Goal: Task Accomplishment & Management: Use online tool/utility

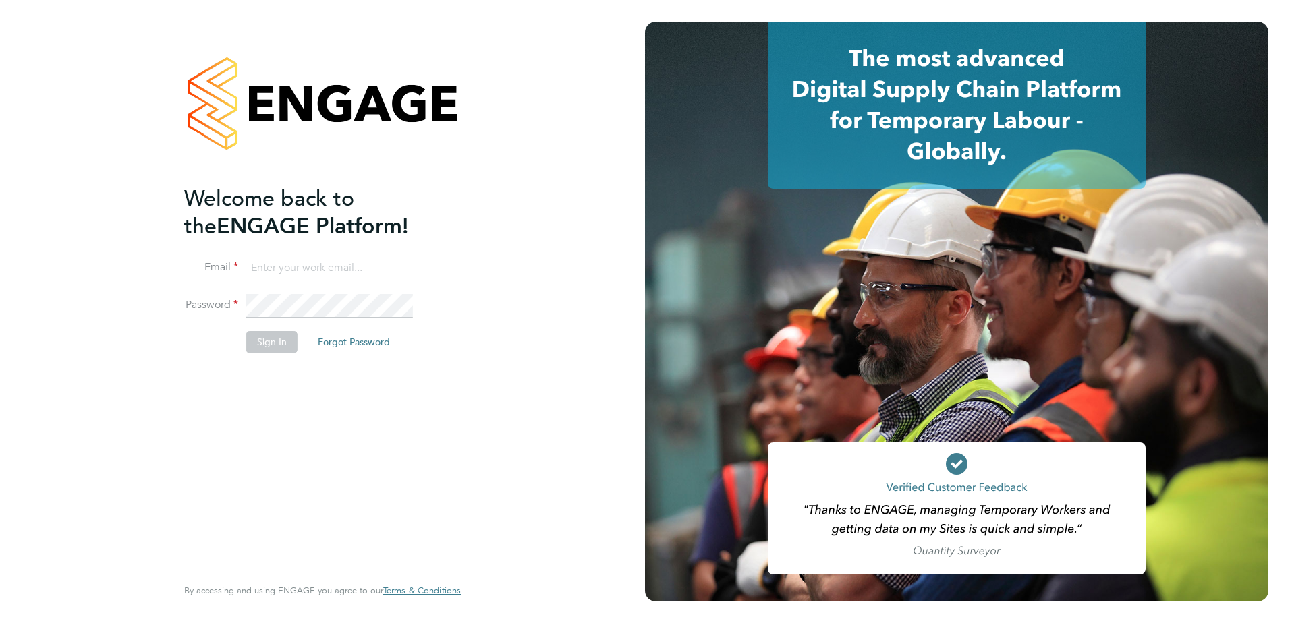
click at [302, 269] on input at bounding box center [329, 268] width 167 height 24
type input "michael.adamson@vistry.co.uk"
click at [260, 338] on button "Sign In" at bounding box center [271, 342] width 51 height 22
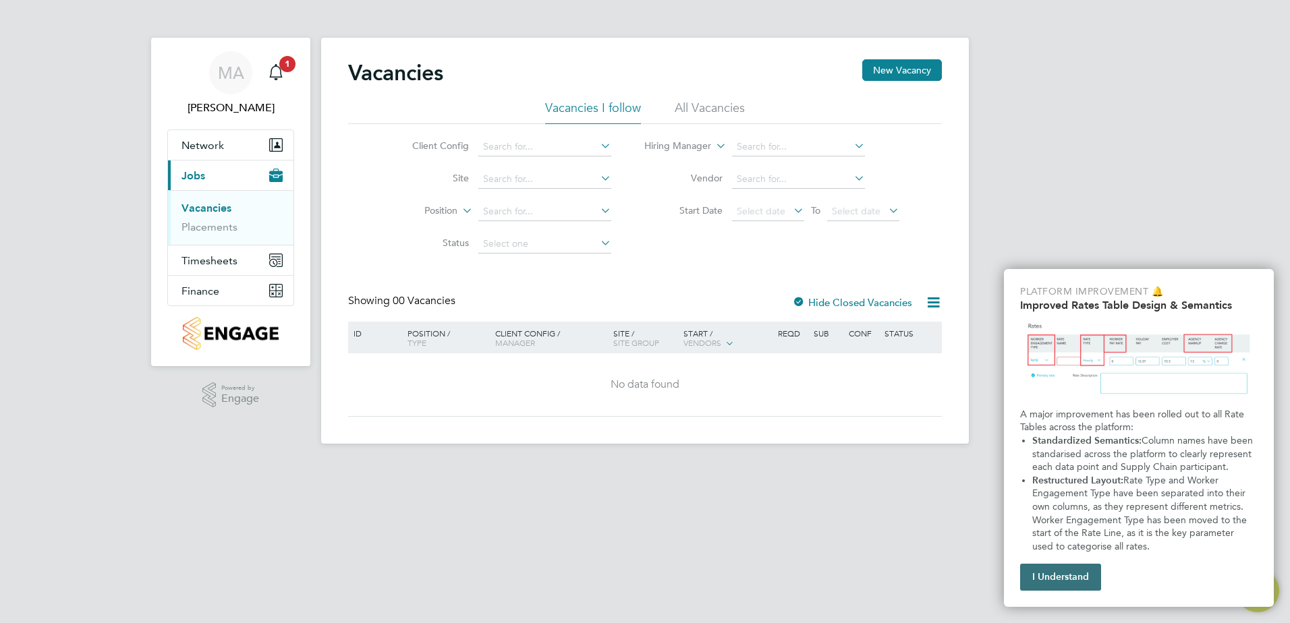
click at [1079, 578] on button "I Understand" at bounding box center [1060, 577] width 81 height 27
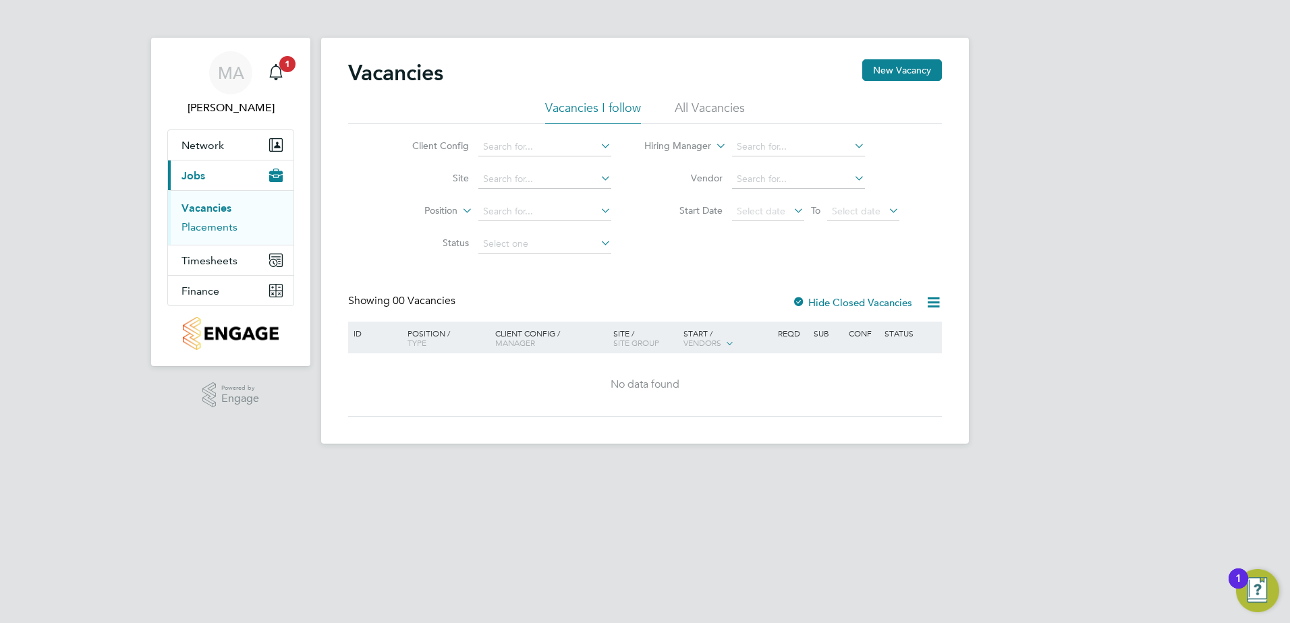
click at [203, 229] on link "Placements" at bounding box center [209, 227] width 56 height 13
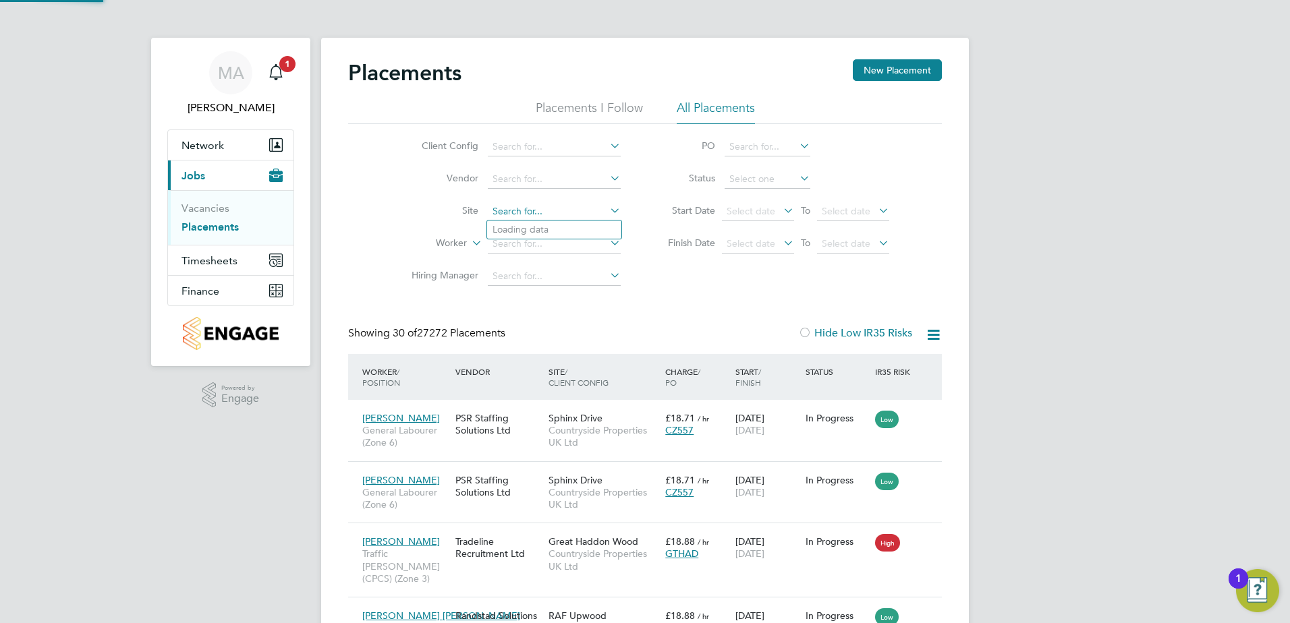
click at [533, 209] on input at bounding box center [554, 211] width 133 height 19
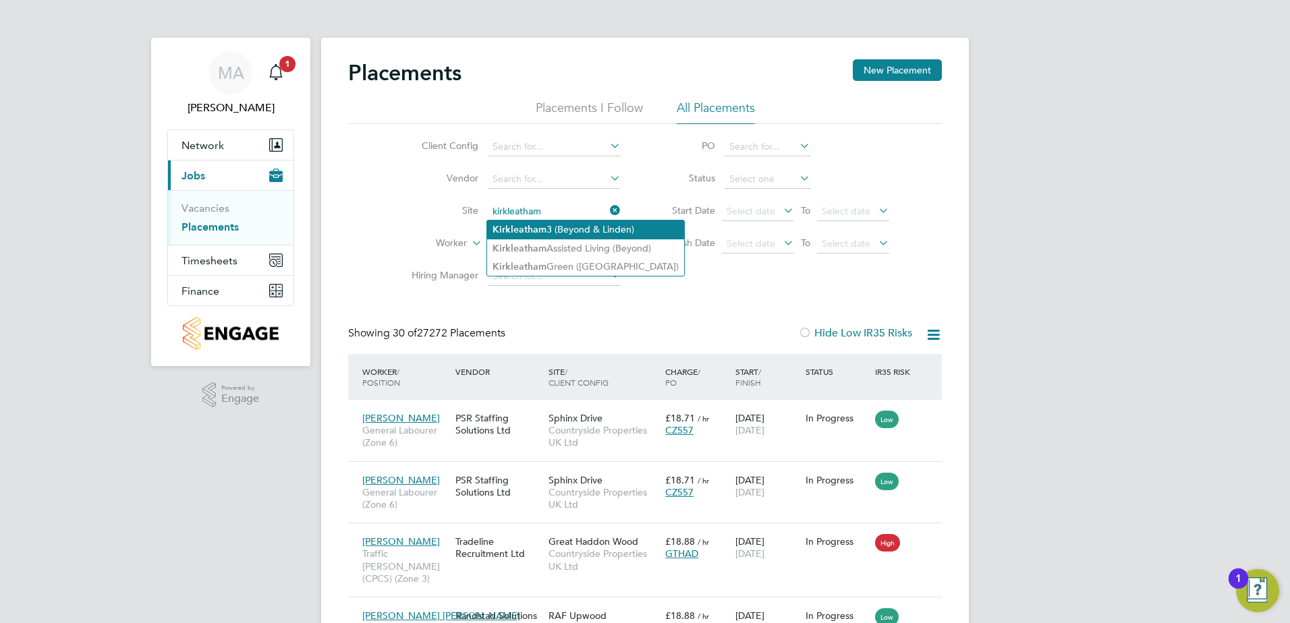
click at [594, 227] on li "Kirkleatham 3 (Beyond & Linden)" at bounding box center [585, 230] width 197 height 18
type input "Kirkleatham 3 (Beyond & Linden)"
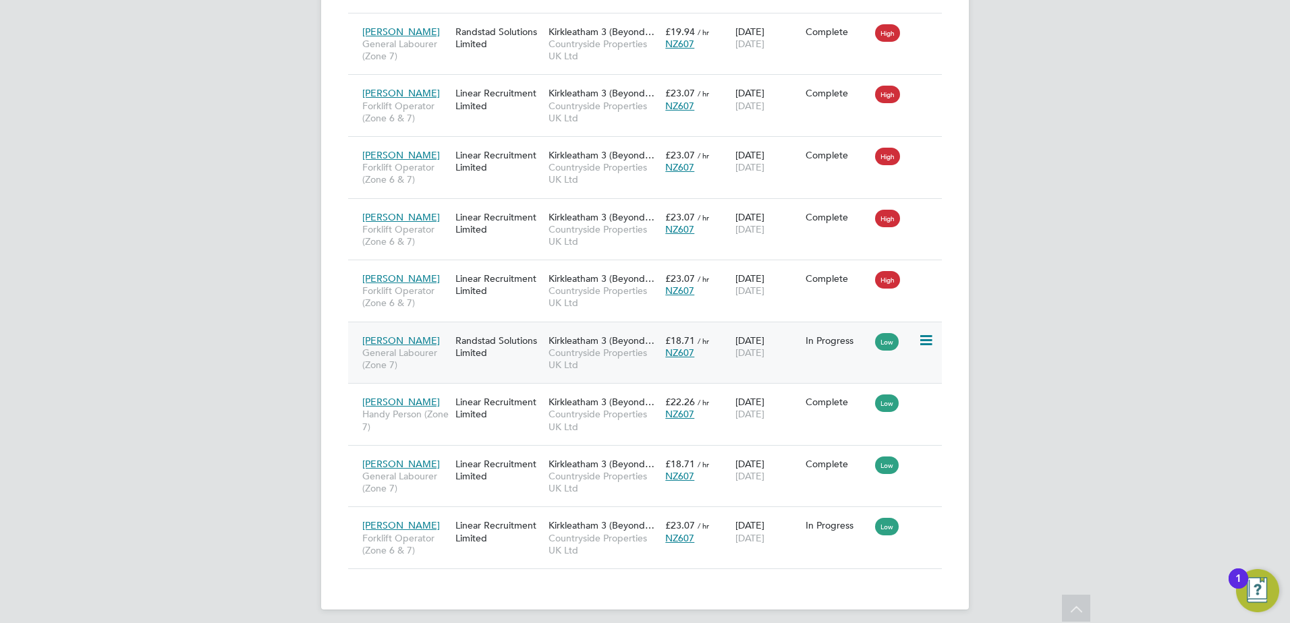
scroll to position [1025, 0]
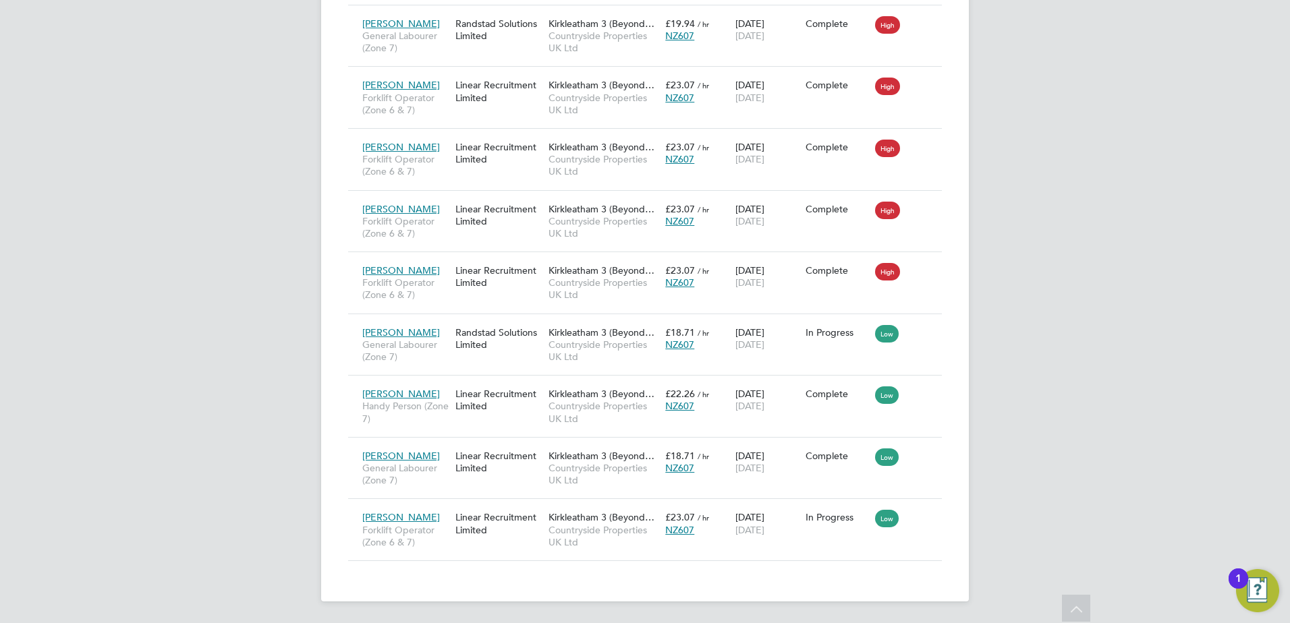
click at [710, 532] on div "NZ607" at bounding box center [696, 530] width 63 height 12
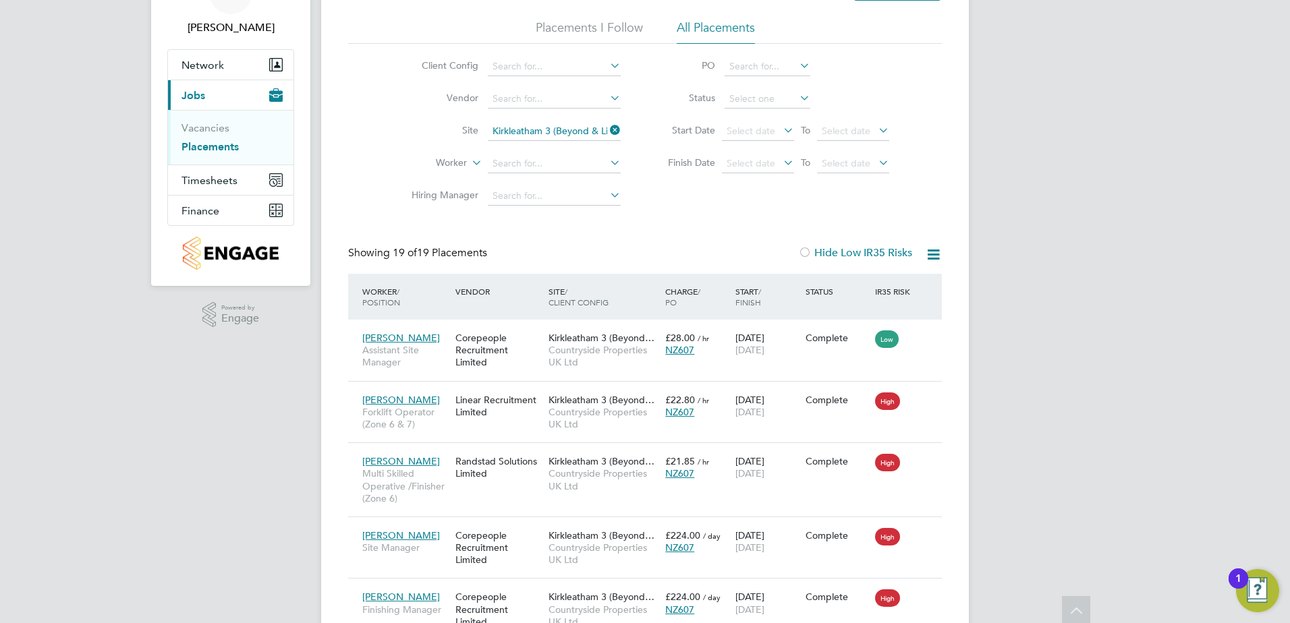
scroll to position [0, 0]
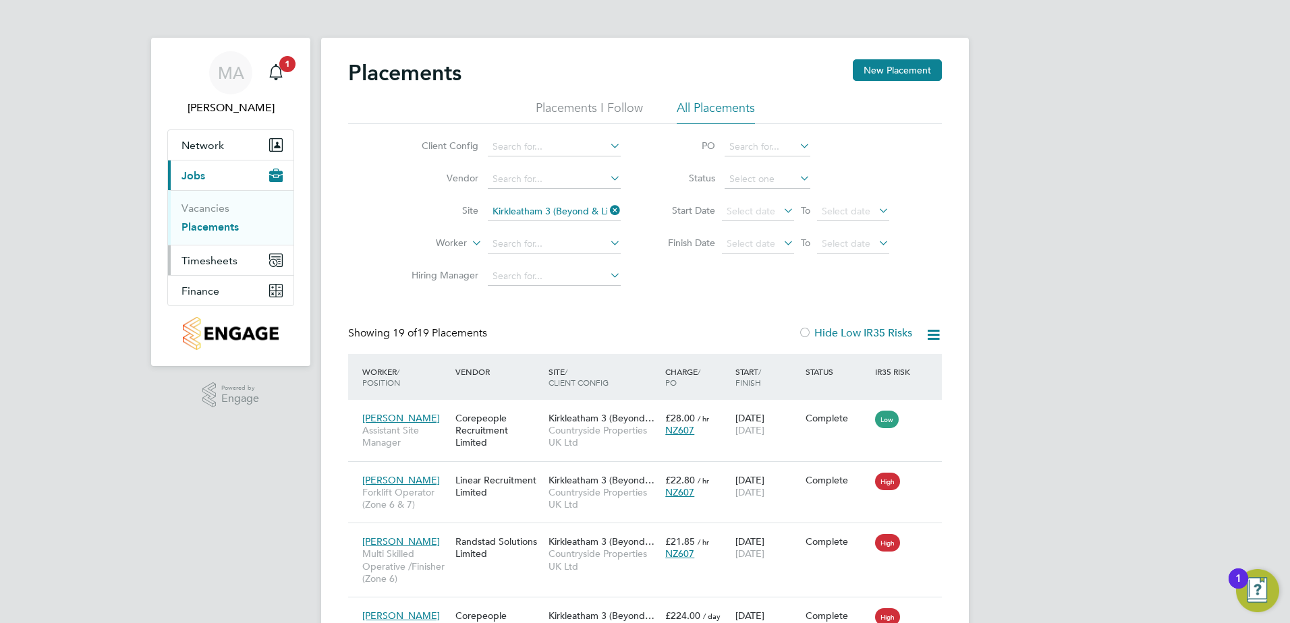
click at [213, 258] on span "Timesheets" at bounding box center [209, 260] width 56 height 13
click at [196, 262] on span "Timesheets" at bounding box center [209, 260] width 56 height 13
click at [216, 240] on link "Timesheets" at bounding box center [209, 238] width 56 height 13
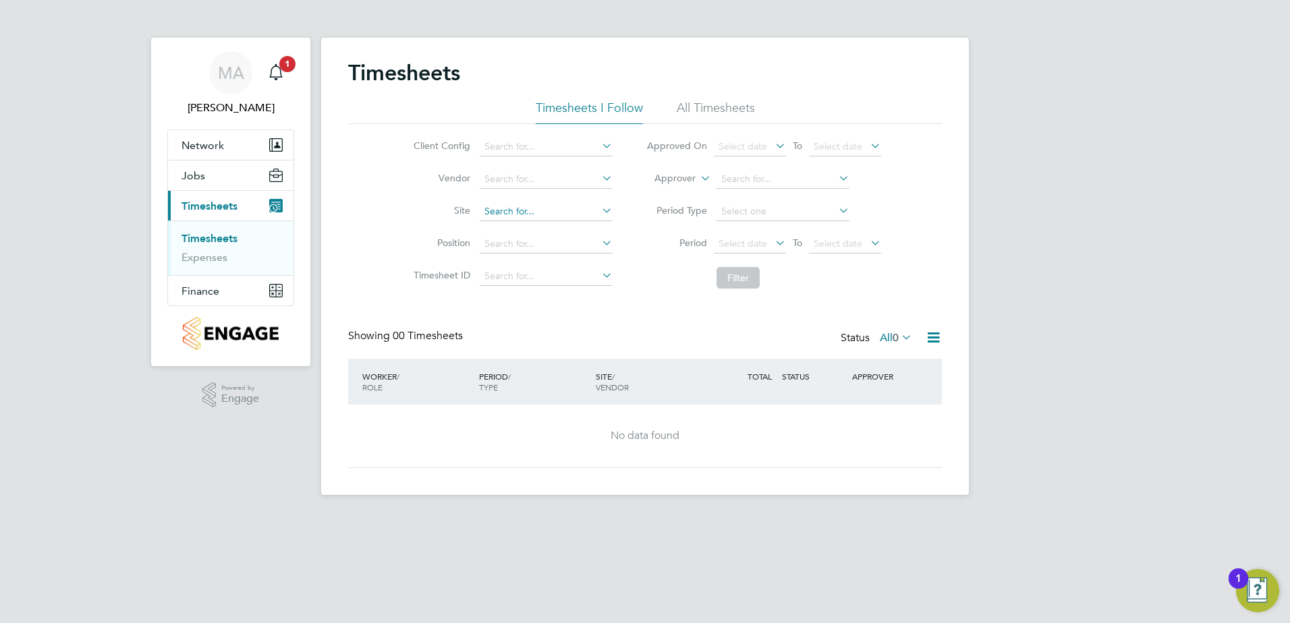
click at [518, 208] on input at bounding box center [546, 211] width 133 height 19
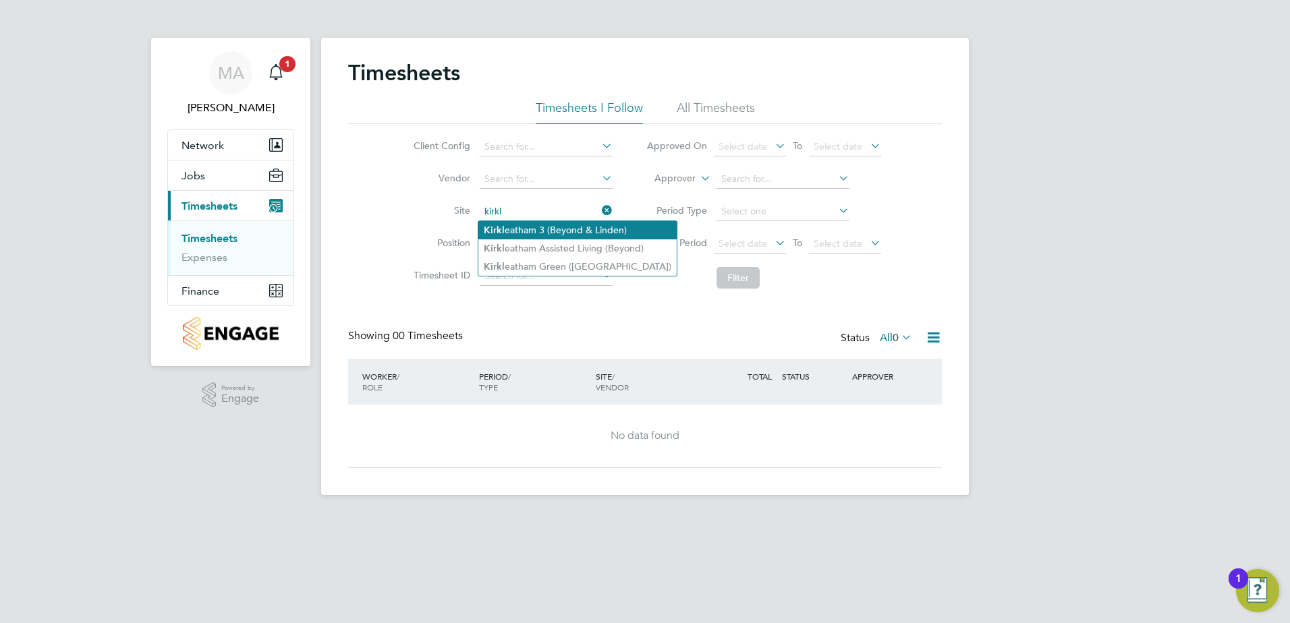
click at [536, 231] on li "Kirkl eatham 3 (Beyond & Linden)" at bounding box center [577, 230] width 198 height 18
type input "Kirkleatham 3 (Beyond & Linden)"
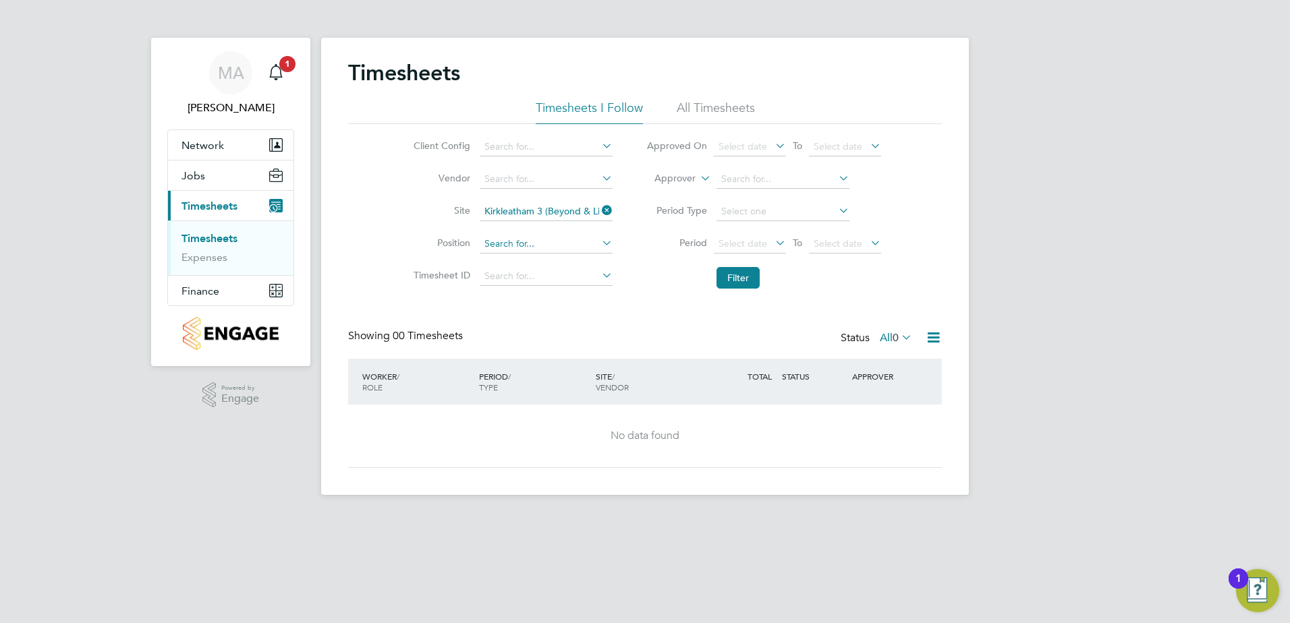
click at [536, 242] on input at bounding box center [546, 244] width 133 height 19
click at [544, 152] on input at bounding box center [546, 147] width 133 height 19
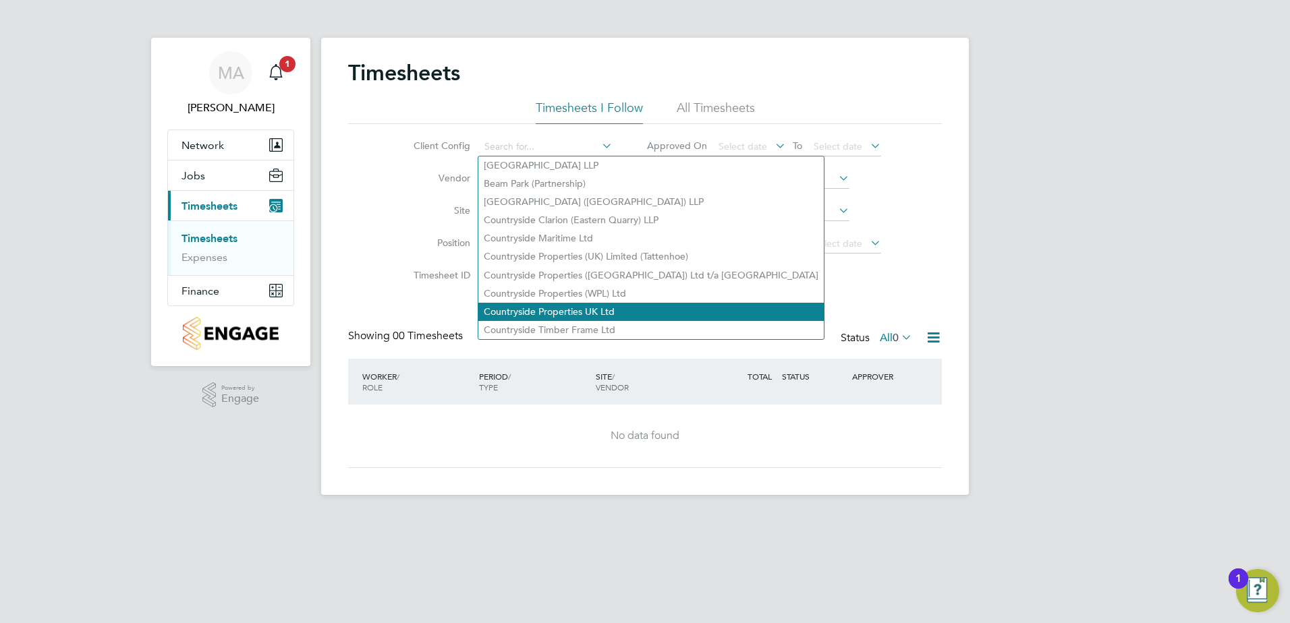
click at [603, 303] on li "Countryside Properties UK Ltd" at bounding box center [650, 312] width 345 height 18
type input "Countryside Properties UK Ltd"
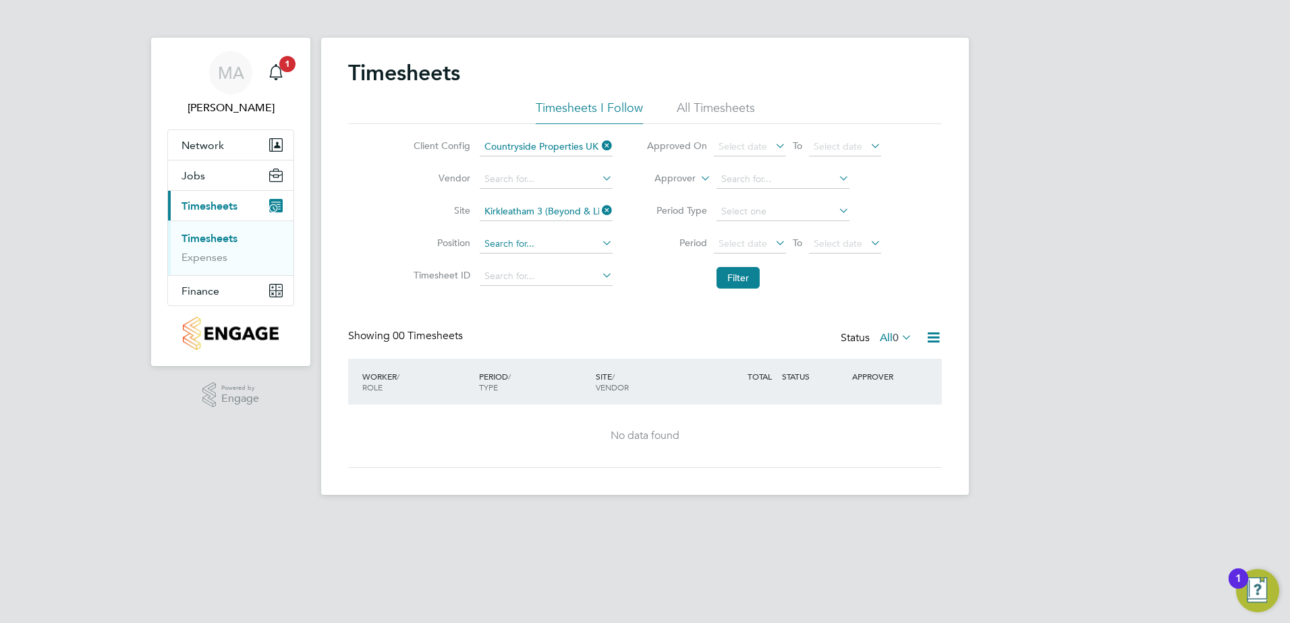
click at [528, 244] on input at bounding box center [546, 244] width 133 height 19
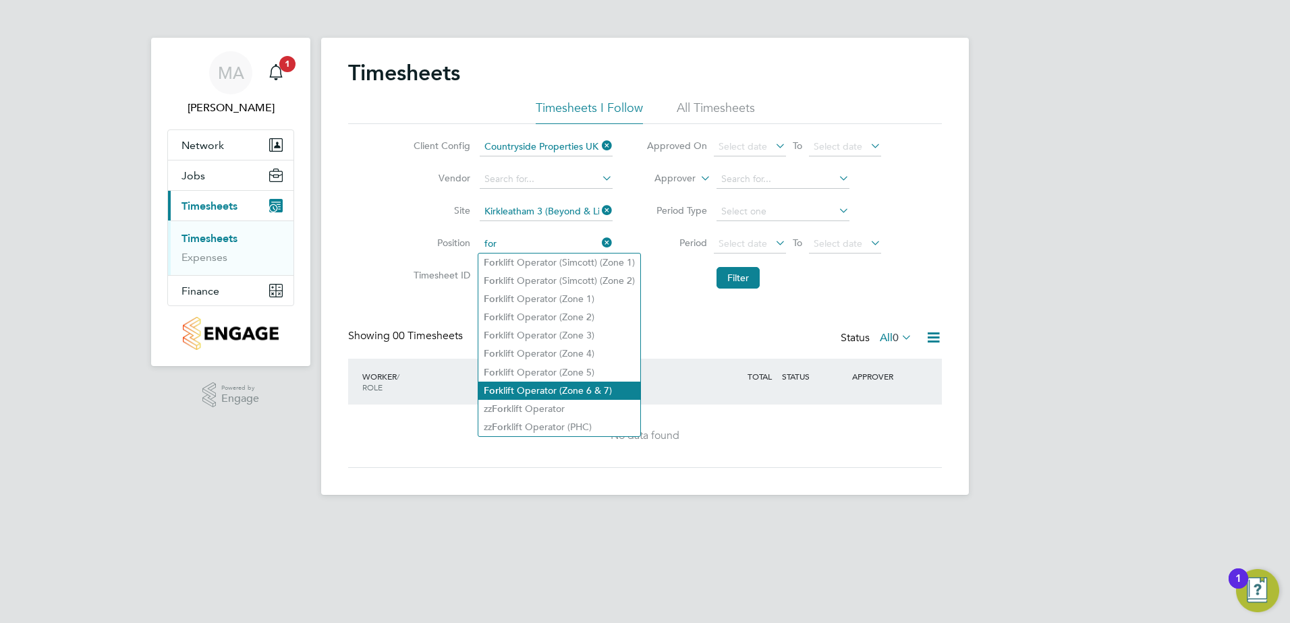
click at [585, 383] on li "For klift Operator (Zone 6 & 7)" at bounding box center [559, 391] width 162 height 18
type input "Forklift Operator (Zone 6 & 7)"
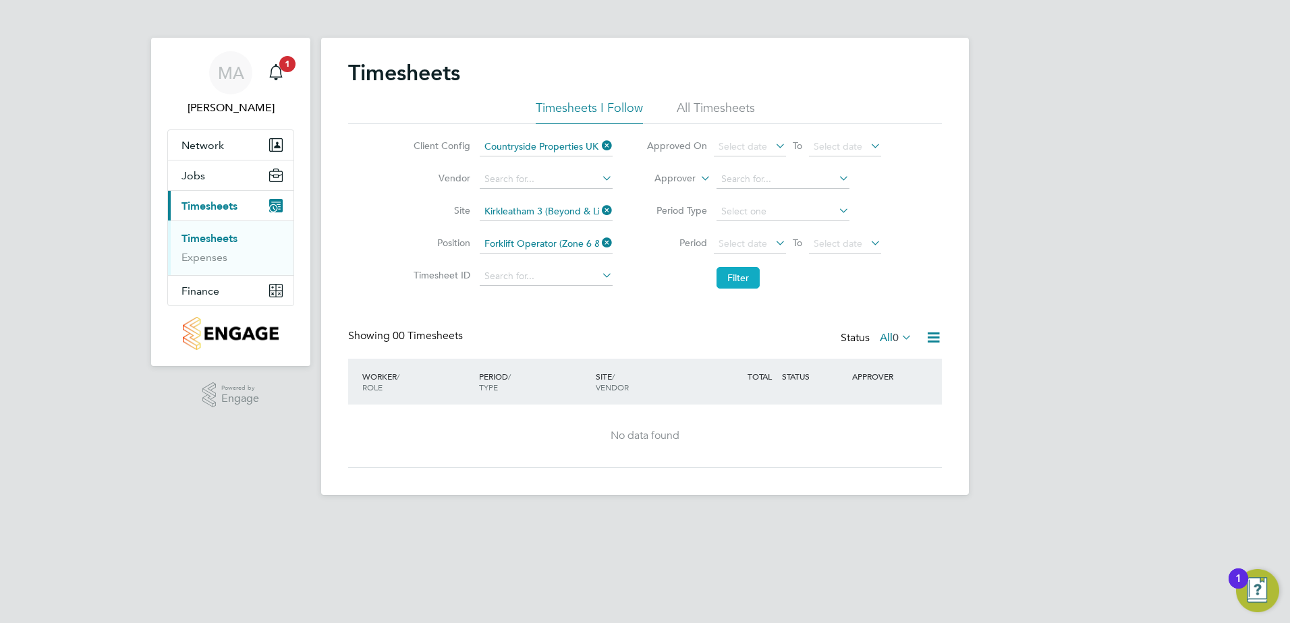
click at [741, 273] on button "Filter" at bounding box center [737, 278] width 43 height 22
click at [599, 242] on icon at bounding box center [599, 242] width 0 height 19
click at [556, 243] on input at bounding box center [546, 244] width 133 height 19
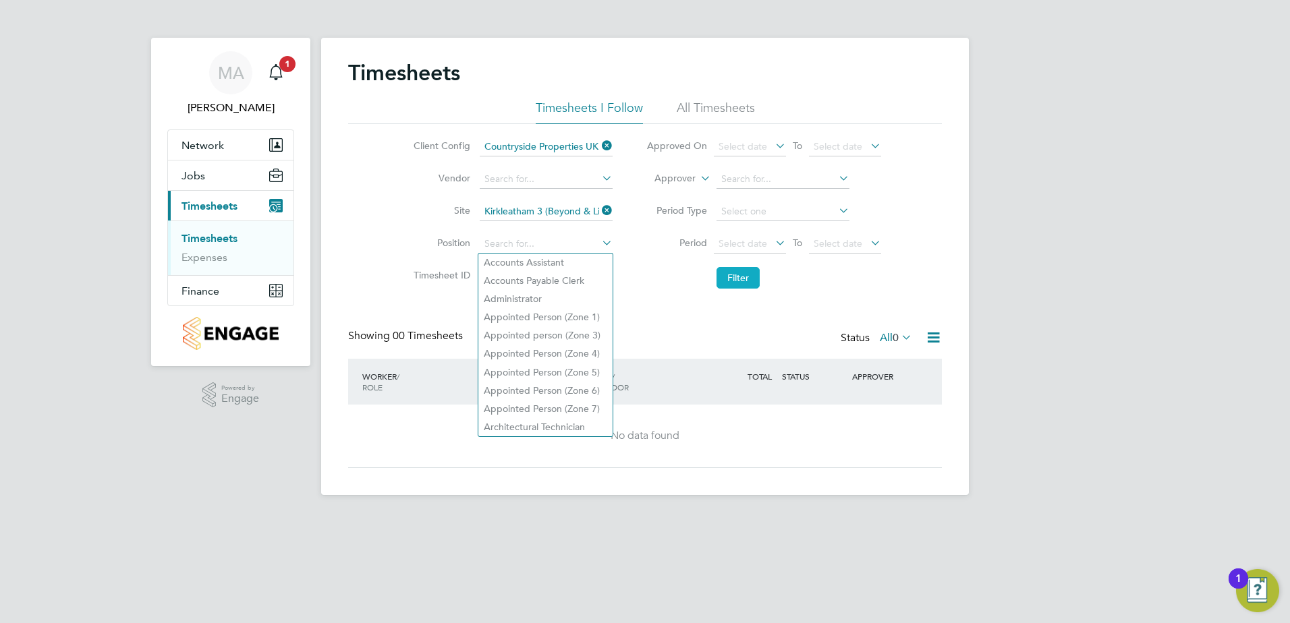
click at [723, 278] on button "Filter" at bounding box center [737, 278] width 43 height 22
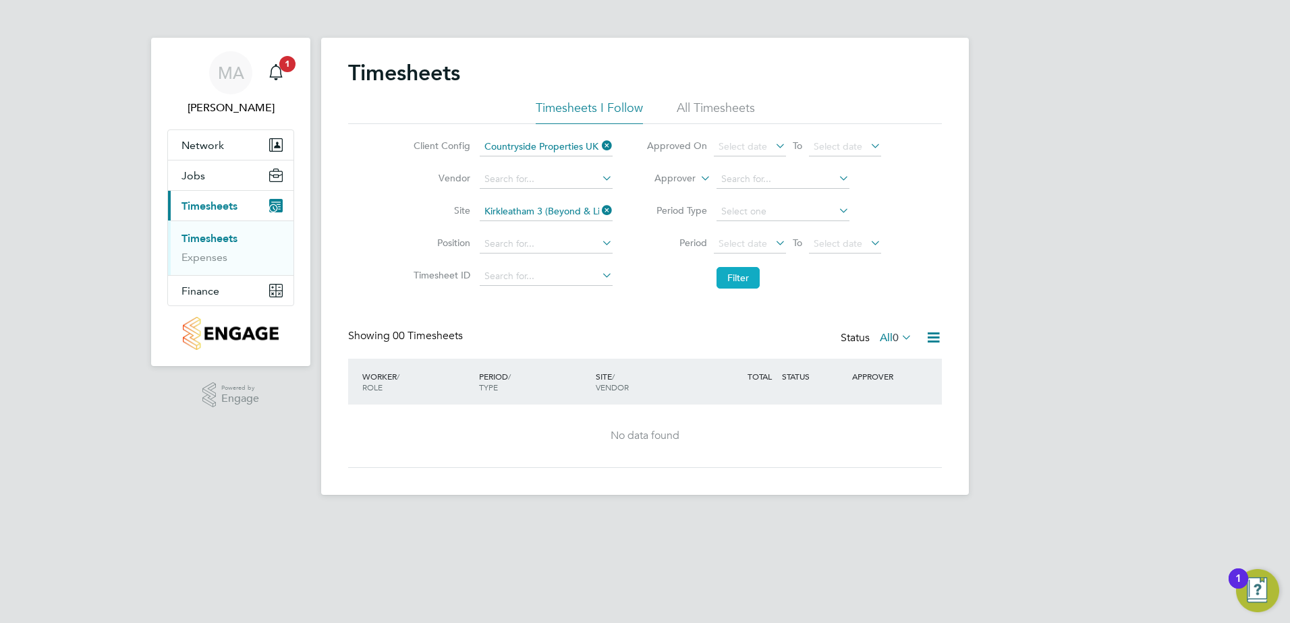
click at [723, 278] on button "Filter" at bounding box center [737, 278] width 43 height 22
click at [709, 109] on li "All Timesheets" at bounding box center [716, 112] width 78 height 24
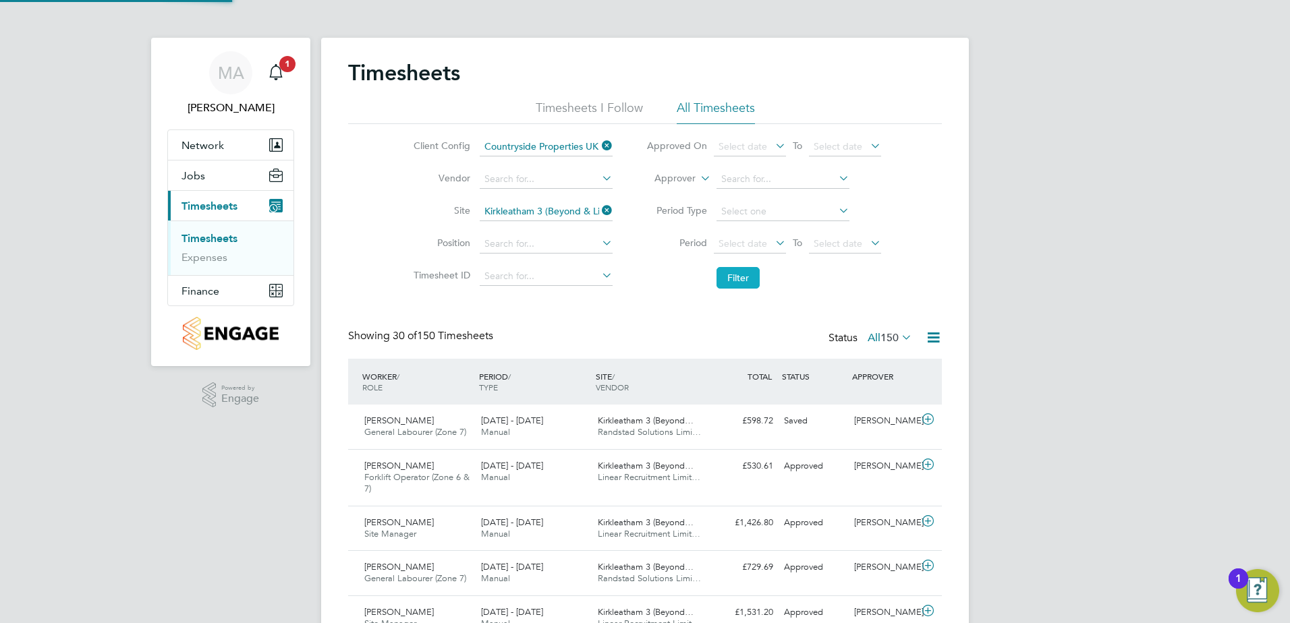
scroll to position [34, 117]
click at [726, 283] on button "Filter" at bounding box center [737, 278] width 43 height 22
click at [547, 241] on input at bounding box center [546, 244] width 133 height 19
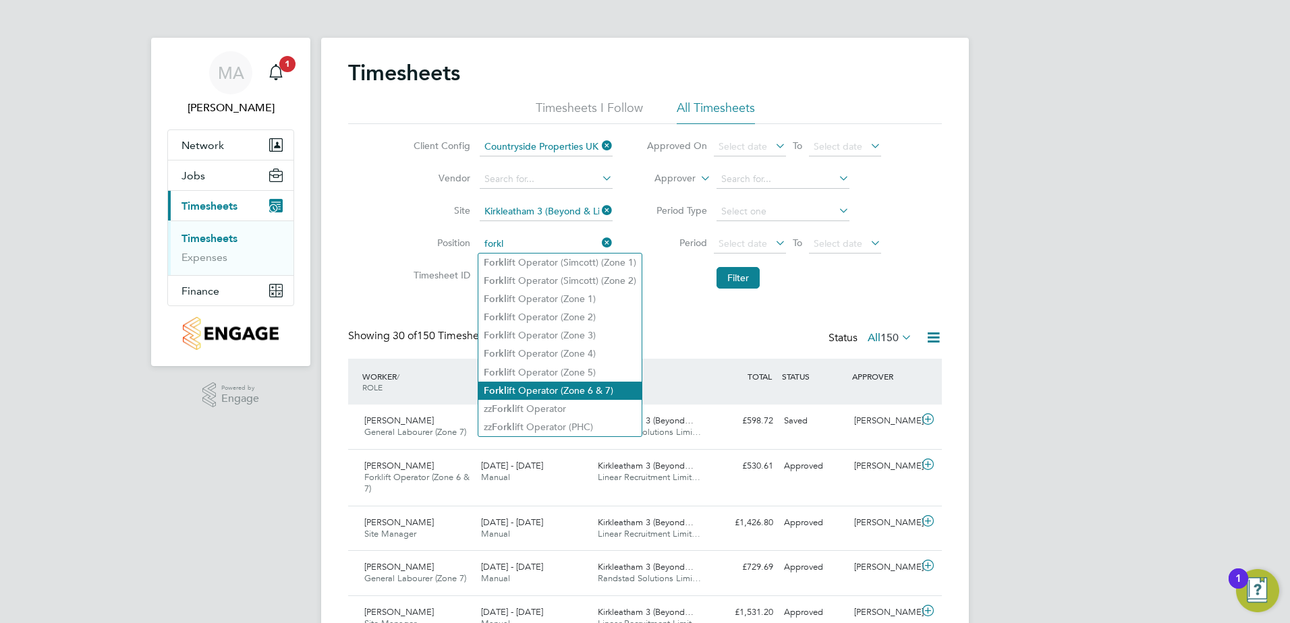
click at [594, 387] on li "Forkl ift Operator (Zone 6 & 7)" at bounding box center [559, 391] width 163 height 18
type input "Forklift Operator (Zone 6 & 7)"
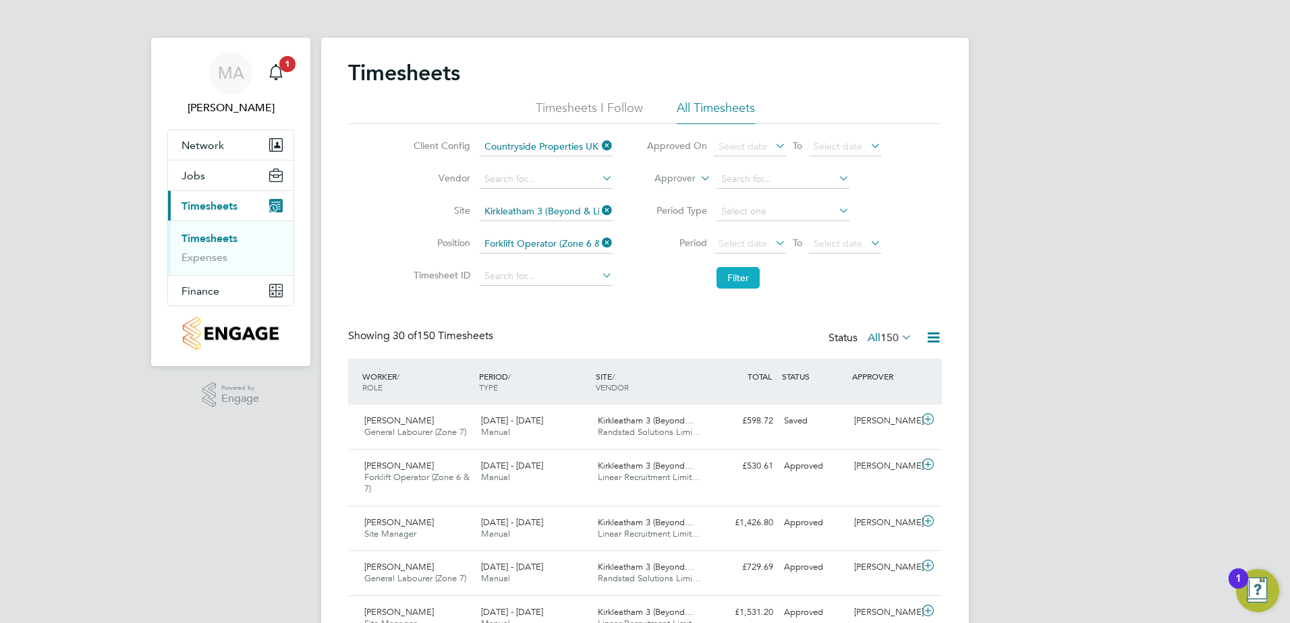
click at [727, 277] on button "Filter" at bounding box center [737, 278] width 43 height 22
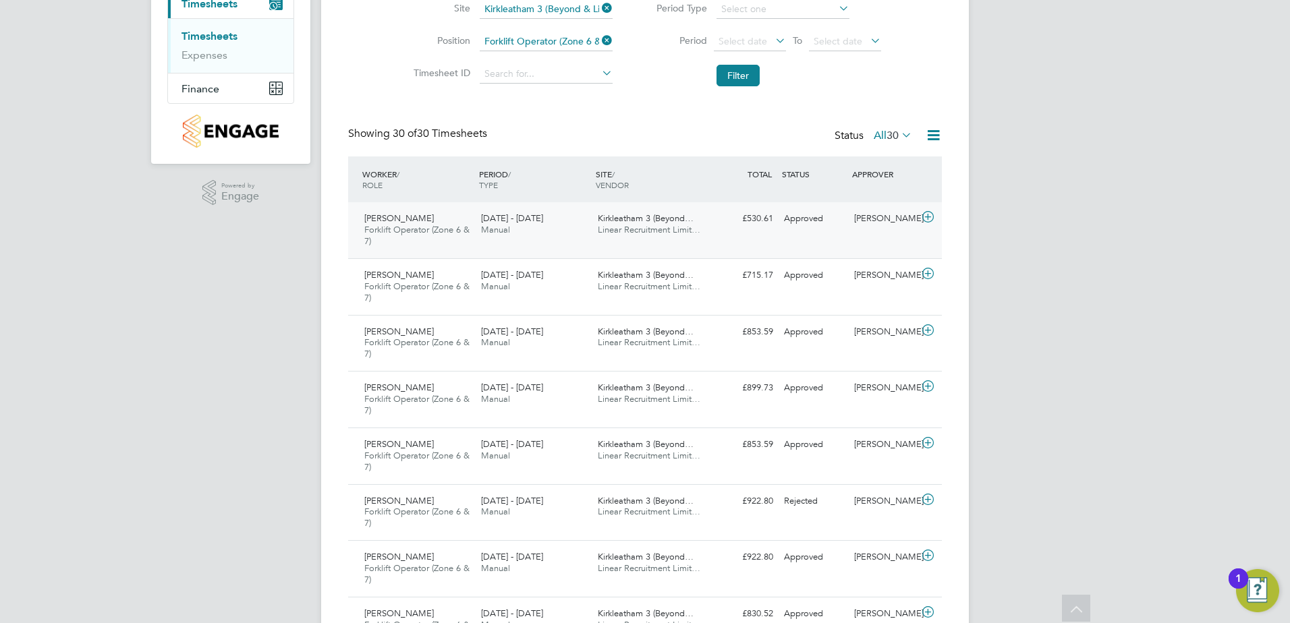
click at [665, 228] on span "Linear Recruitment Limit…" at bounding box center [649, 229] width 103 height 11
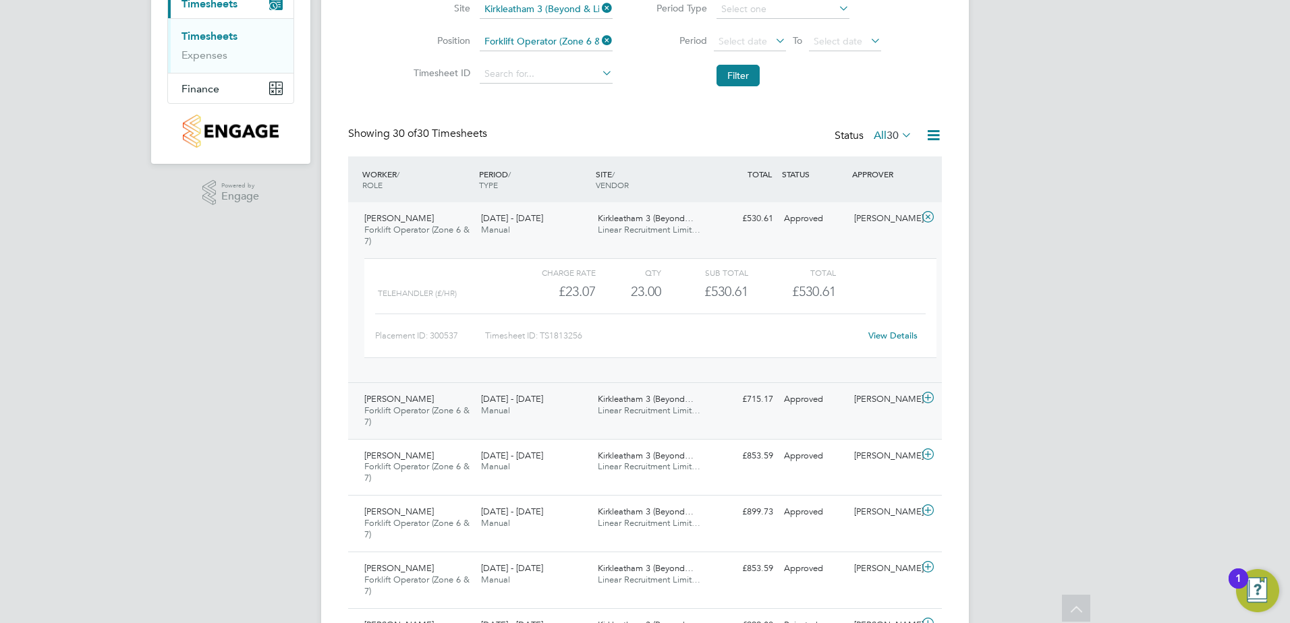
click at [640, 408] on span "Linear Recruitment Limit…" at bounding box center [649, 410] width 103 height 11
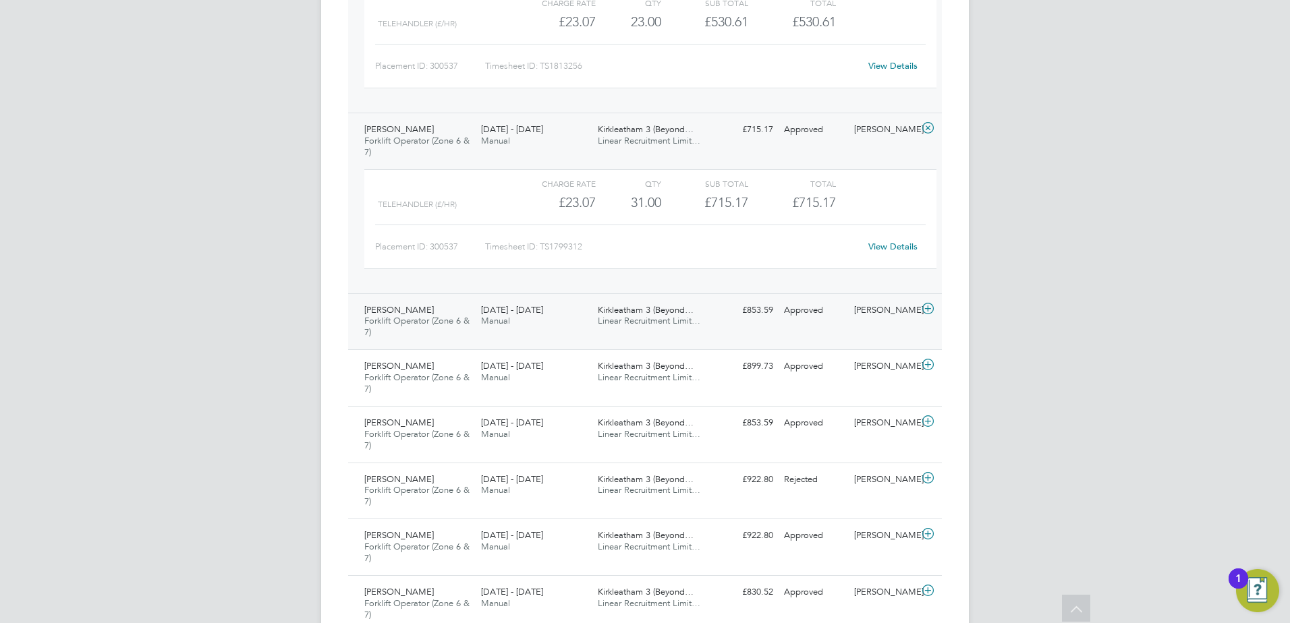
click at [640, 312] on span "Kirkleatham 3 (Beyond…" at bounding box center [646, 309] width 96 height 11
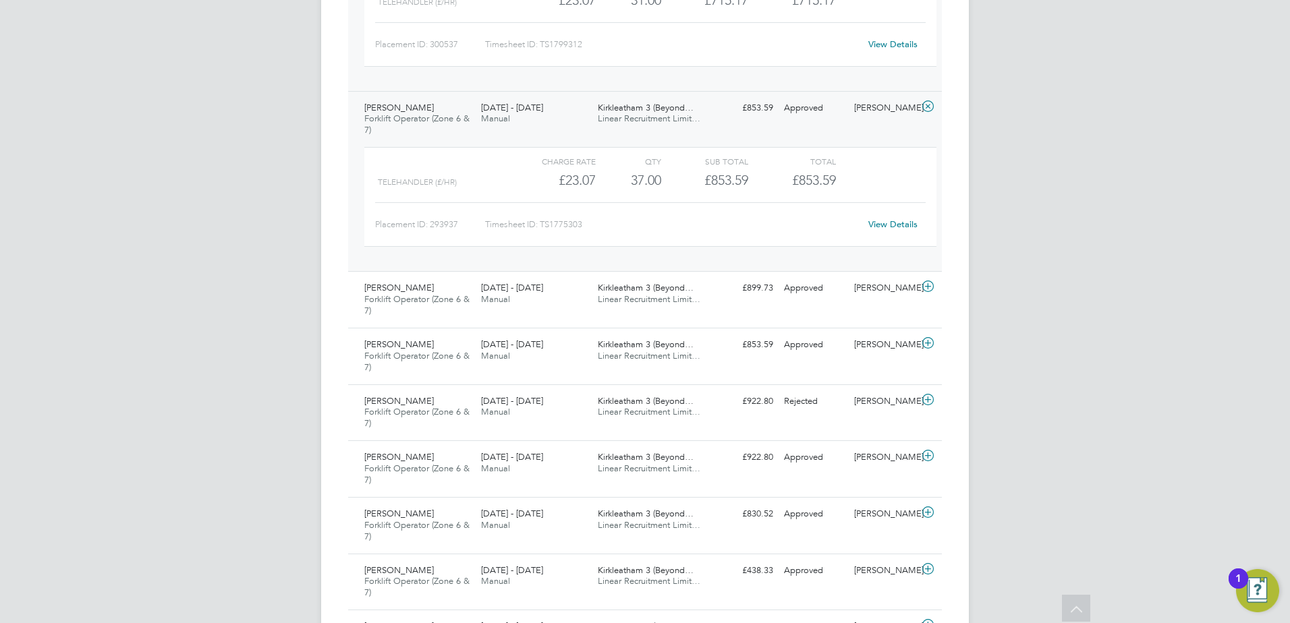
click at [640, 312] on div "[PERSON_NAME] Forklift Operator (Zone 6 & 7) [DATE] - [DATE] [DATE] - [DATE] Ma…" at bounding box center [645, 299] width 594 height 57
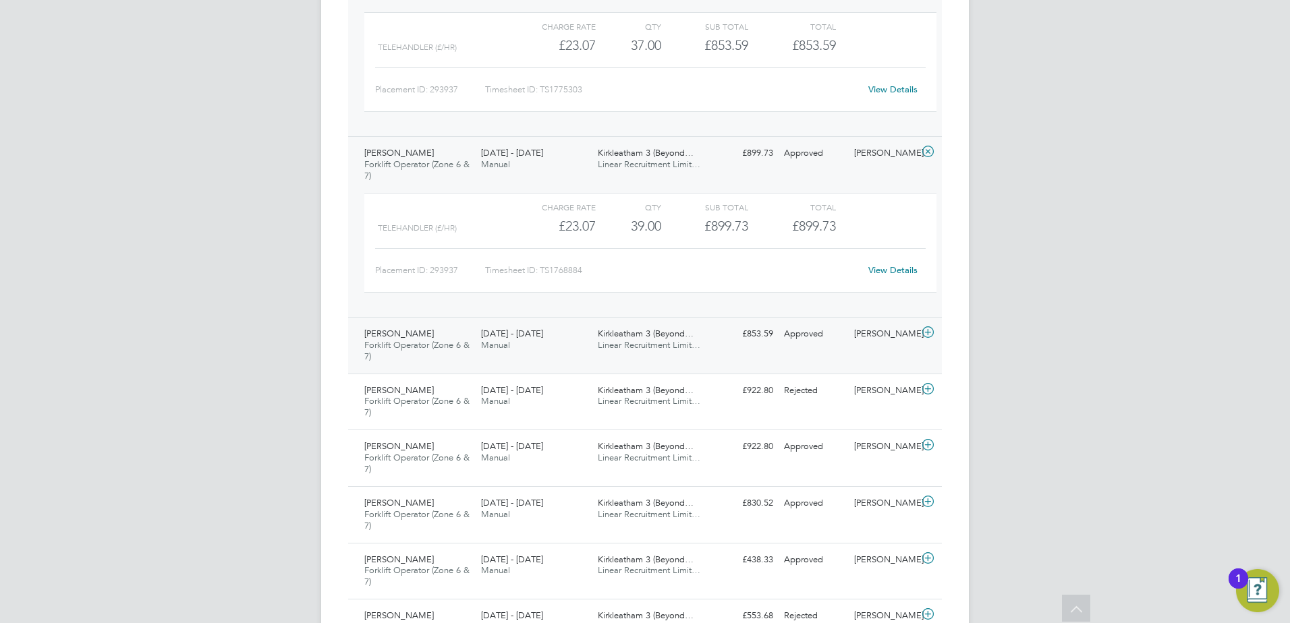
click at [628, 341] on span "Linear Recruitment Limit…" at bounding box center [649, 344] width 103 height 11
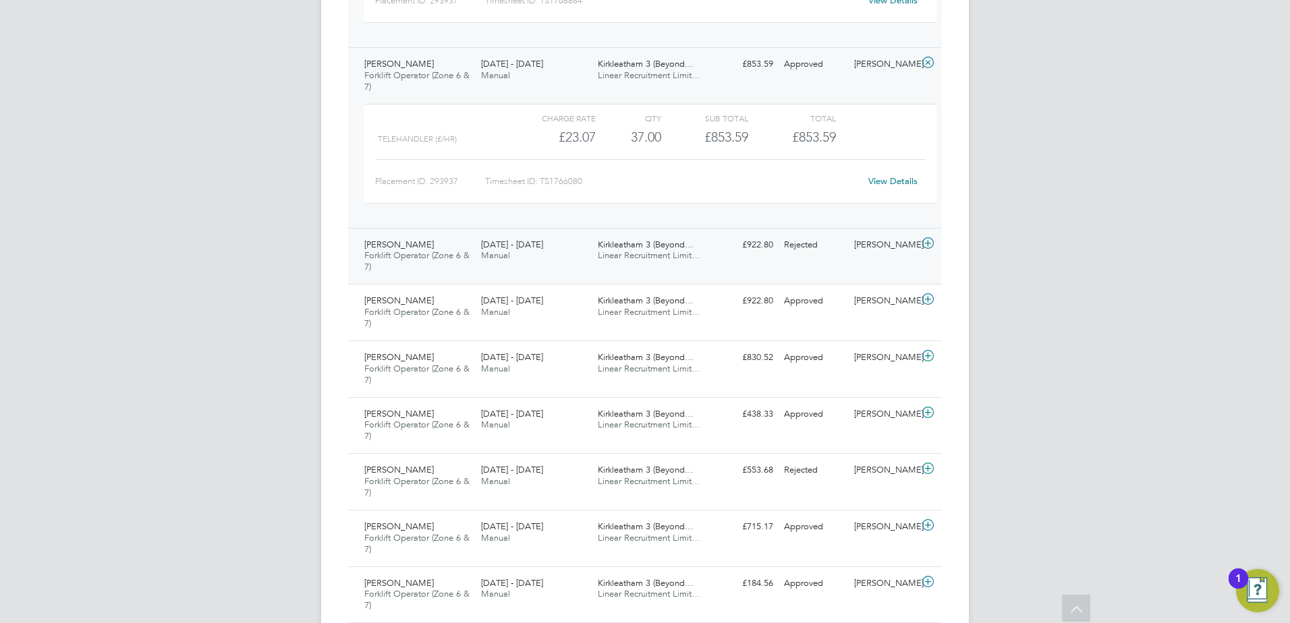
click at [637, 267] on div "Kirkleatham 3 (Beyond… Linear Recruitment Limit…" at bounding box center [650, 251] width 117 height 34
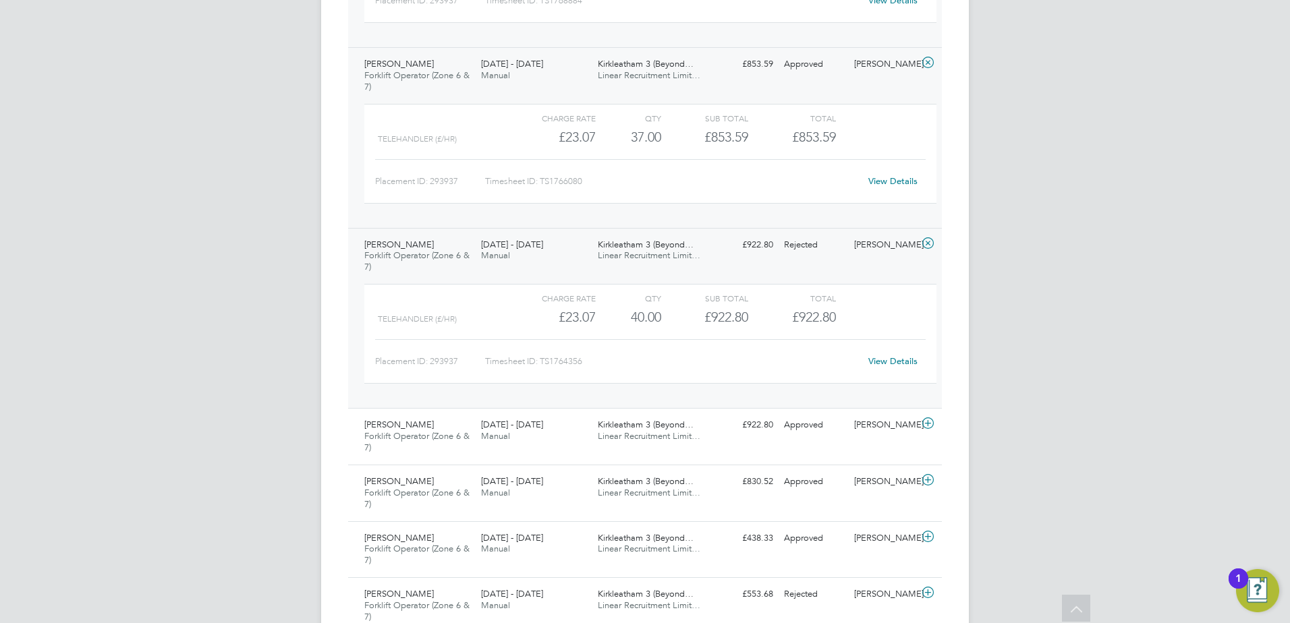
click at [648, 248] on span "Kirkleatham 3 (Beyond…" at bounding box center [646, 244] width 96 height 11
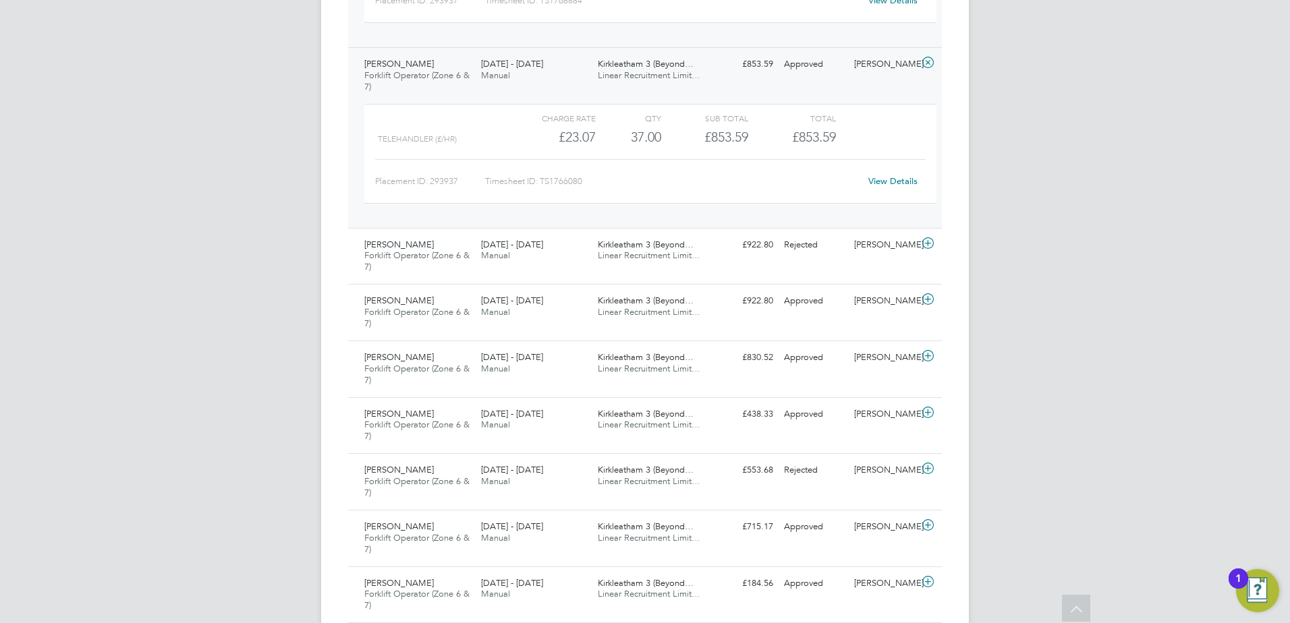
click at [671, 72] on span "Linear Recruitment Limit…" at bounding box center [649, 74] width 103 height 11
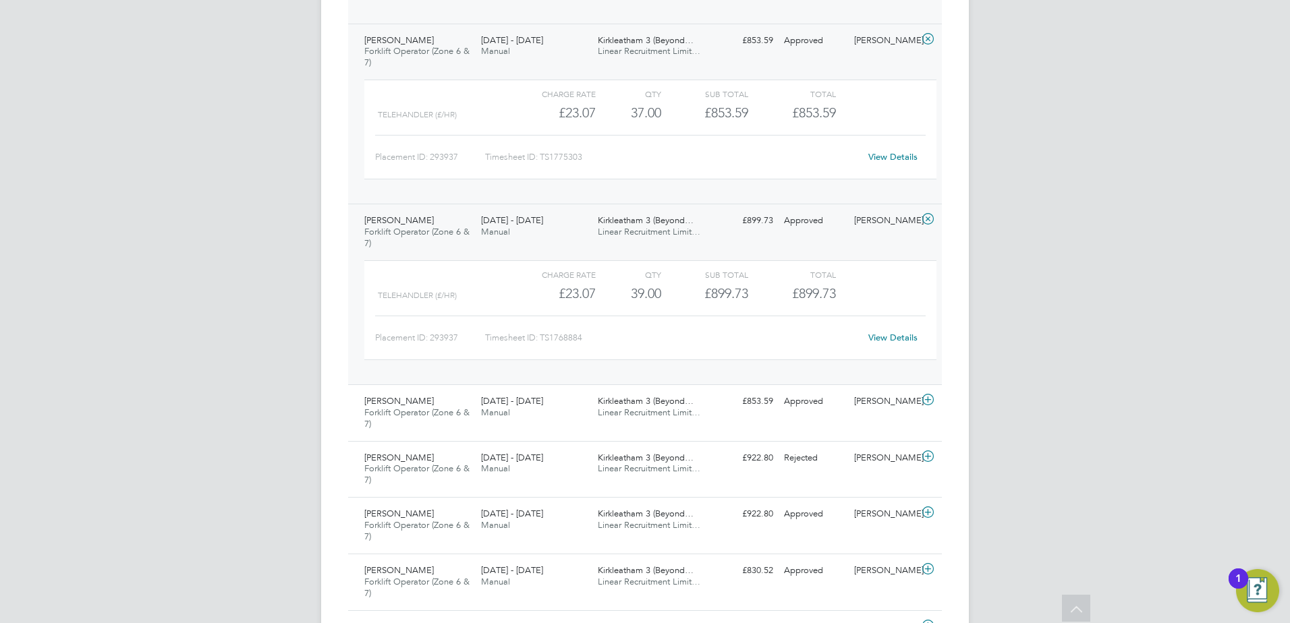
click at [668, 227] on span "Linear Recruitment Limit…" at bounding box center [649, 231] width 103 height 11
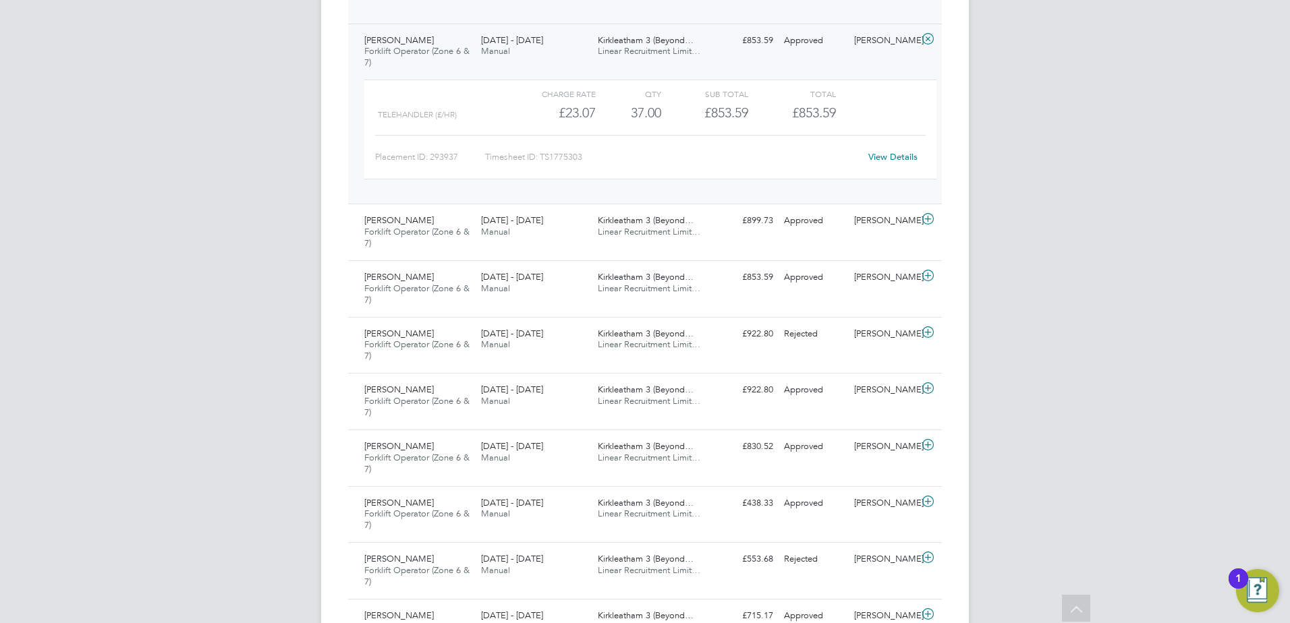
click at [655, 51] on span "Linear Recruitment Limit…" at bounding box center [649, 50] width 103 height 11
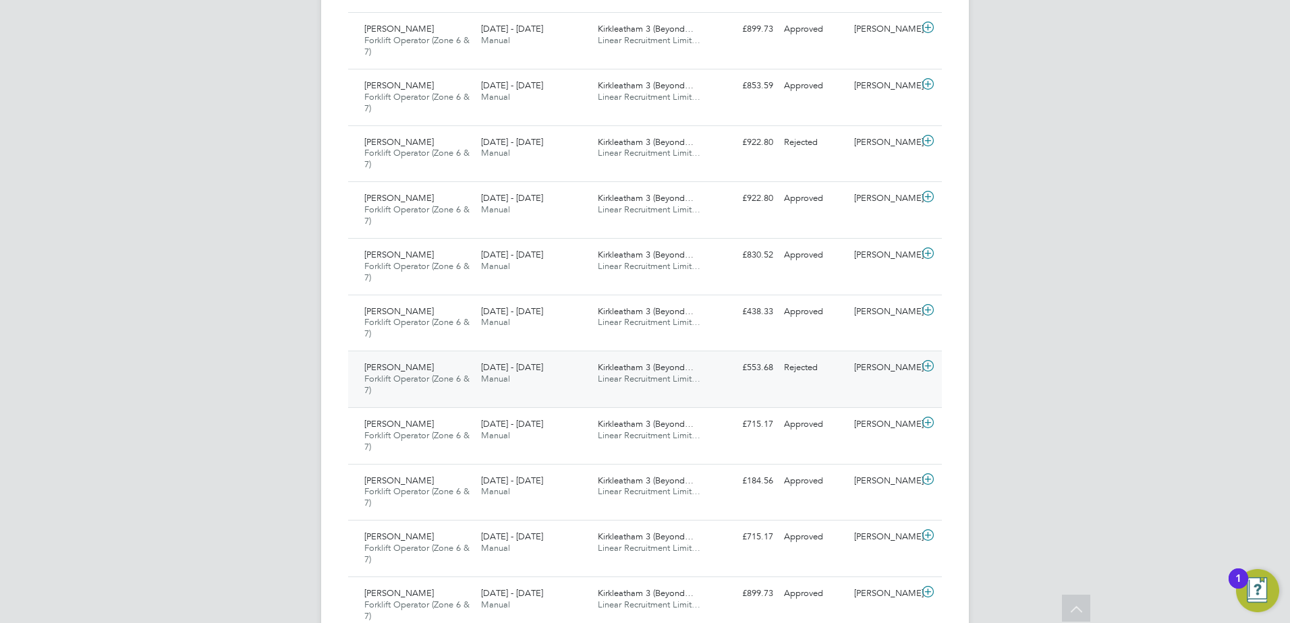
click at [669, 370] on span "Kirkleatham 3 (Beyond…" at bounding box center [646, 367] width 96 height 11
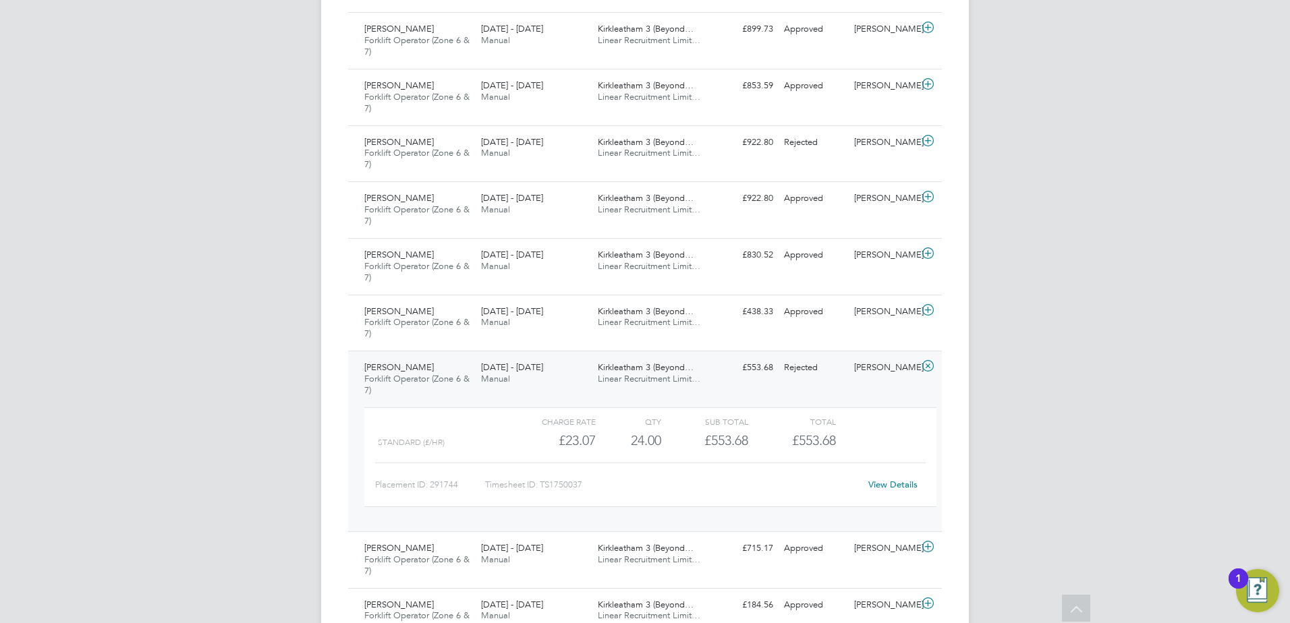
click at [663, 370] on span "Kirkleatham 3 (Beyond…" at bounding box center [646, 367] width 96 height 11
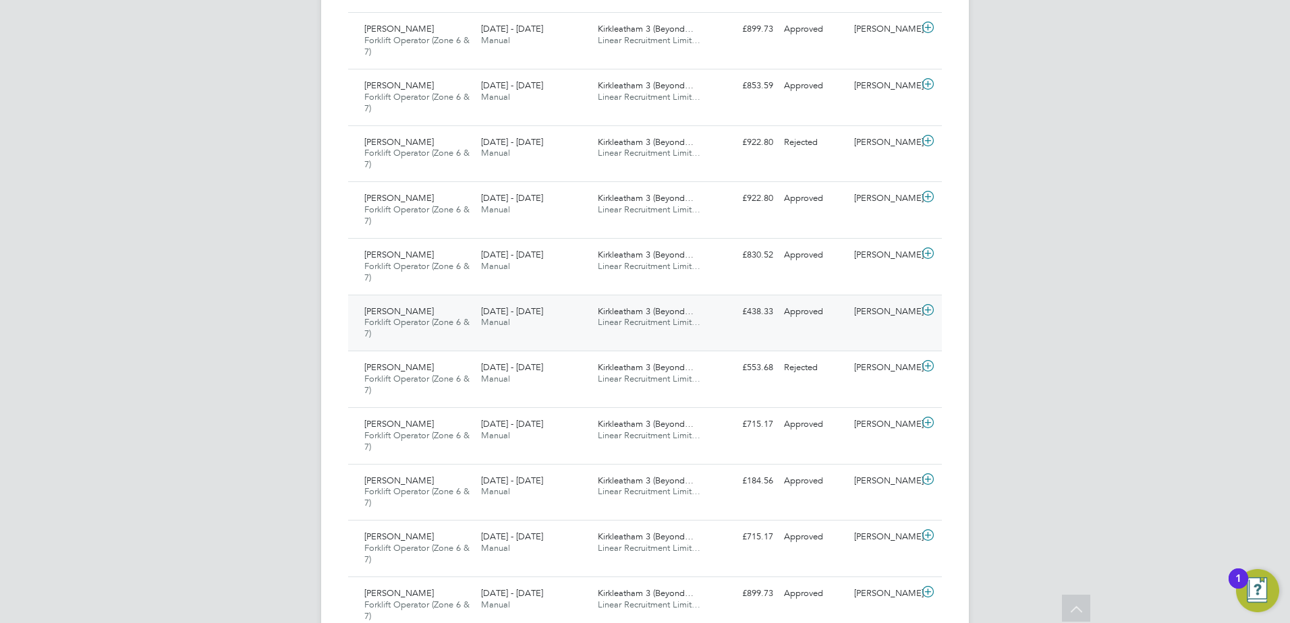
click at [658, 319] on span "Linear Recruitment Limit…" at bounding box center [649, 321] width 103 height 11
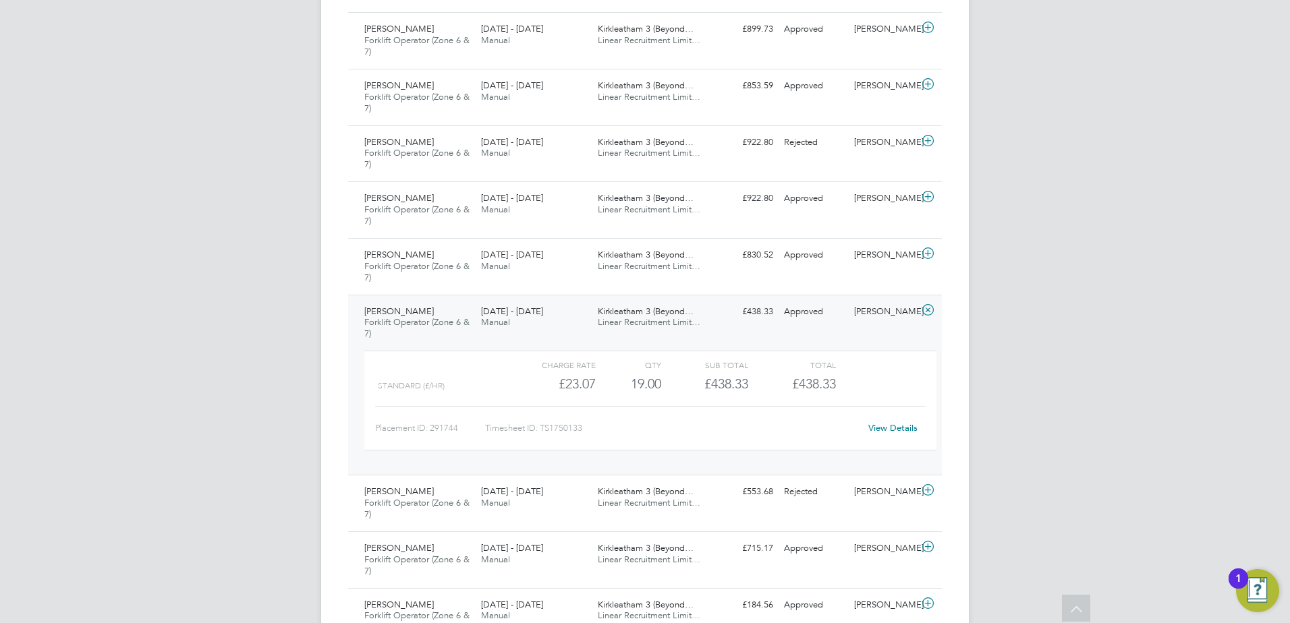
click at [658, 319] on span "Linear Recruitment Limit…" at bounding box center [649, 321] width 103 height 11
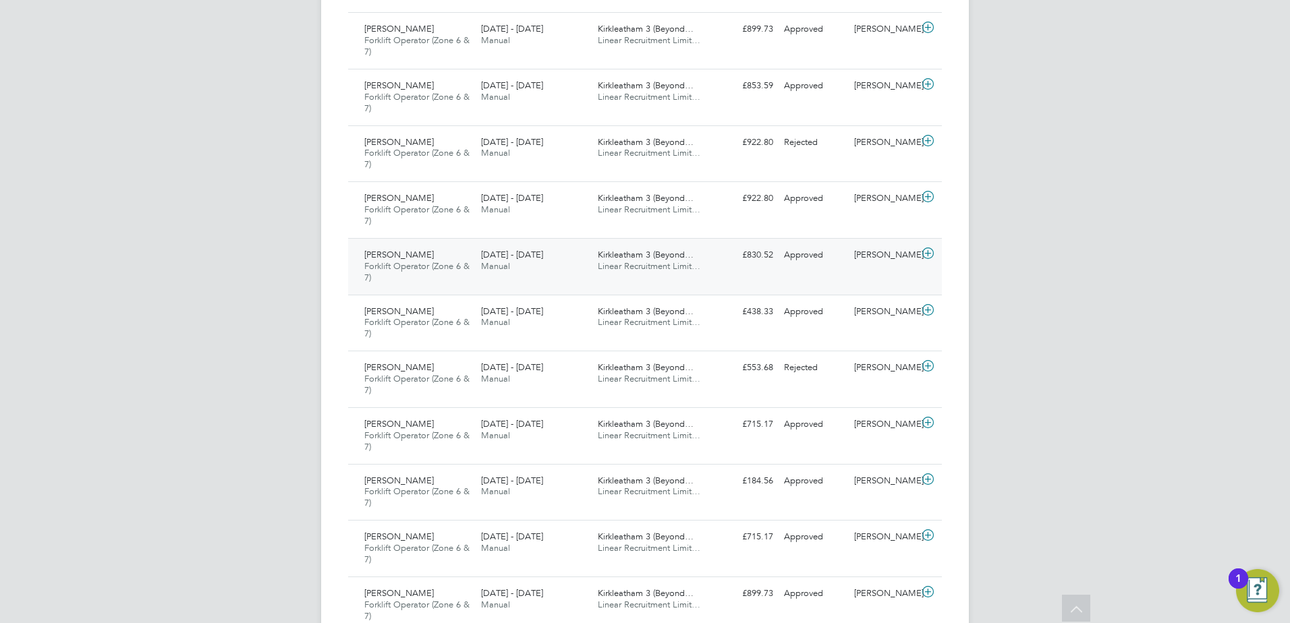
click at [652, 258] on span "Kirkleatham 3 (Beyond…" at bounding box center [646, 254] width 96 height 11
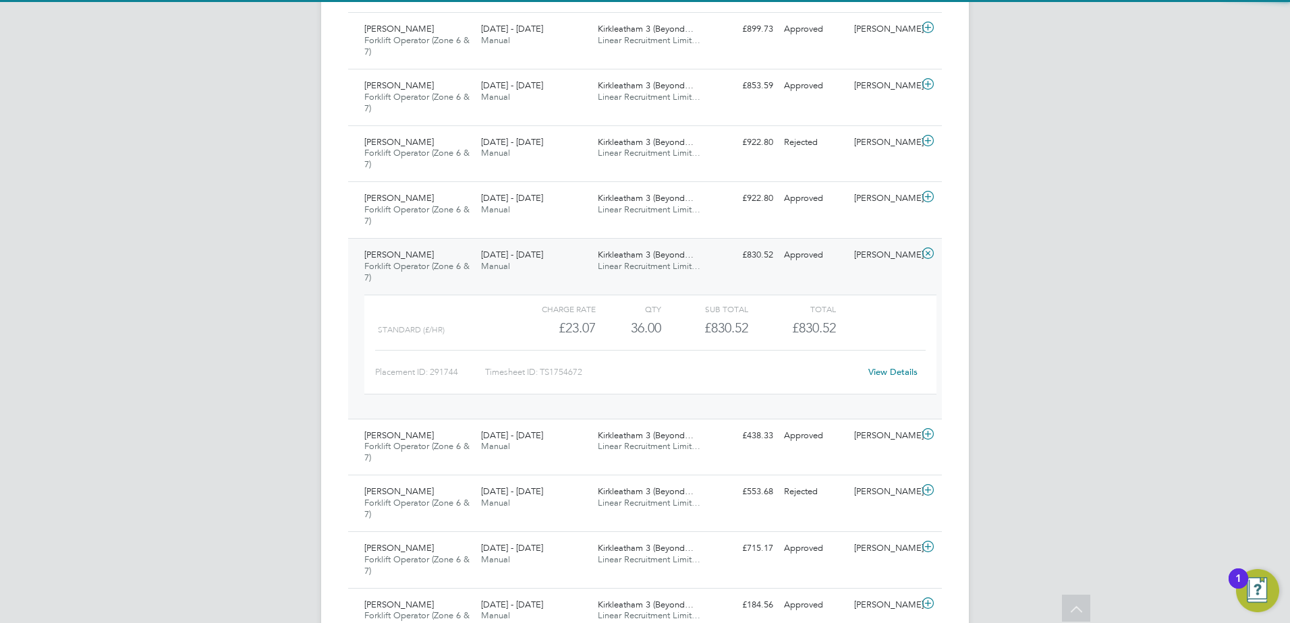
click at [652, 258] on span "Kirkleatham 3 (Beyond…" at bounding box center [646, 254] width 96 height 11
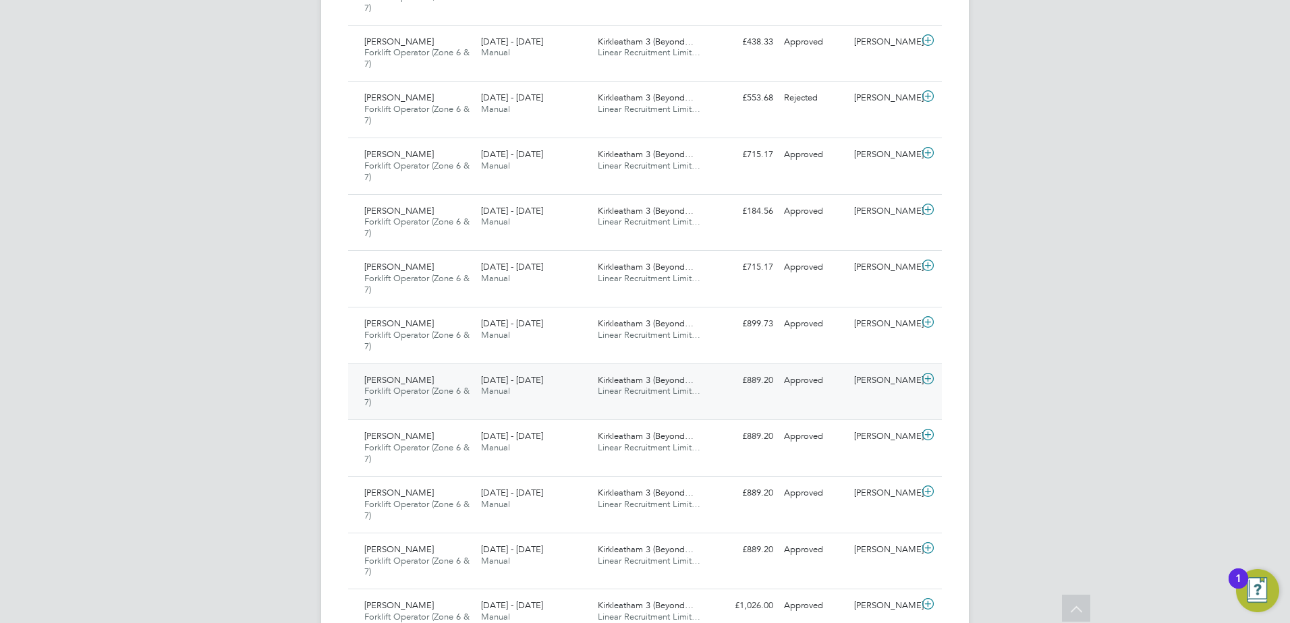
click at [651, 381] on span "Kirkleatham 3 (Beyond…" at bounding box center [646, 379] width 96 height 11
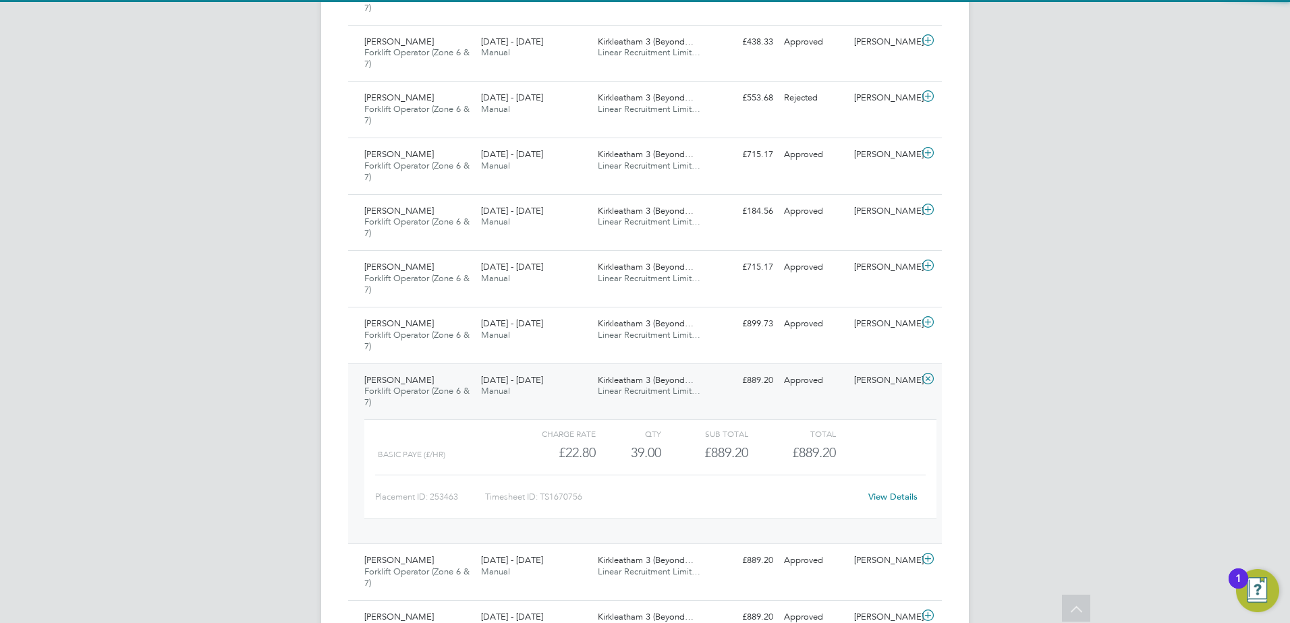
click at [651, 381] on span "Kirkleatham 3 (Beyond…" at bounding box center [646, 379] width 96 height 11
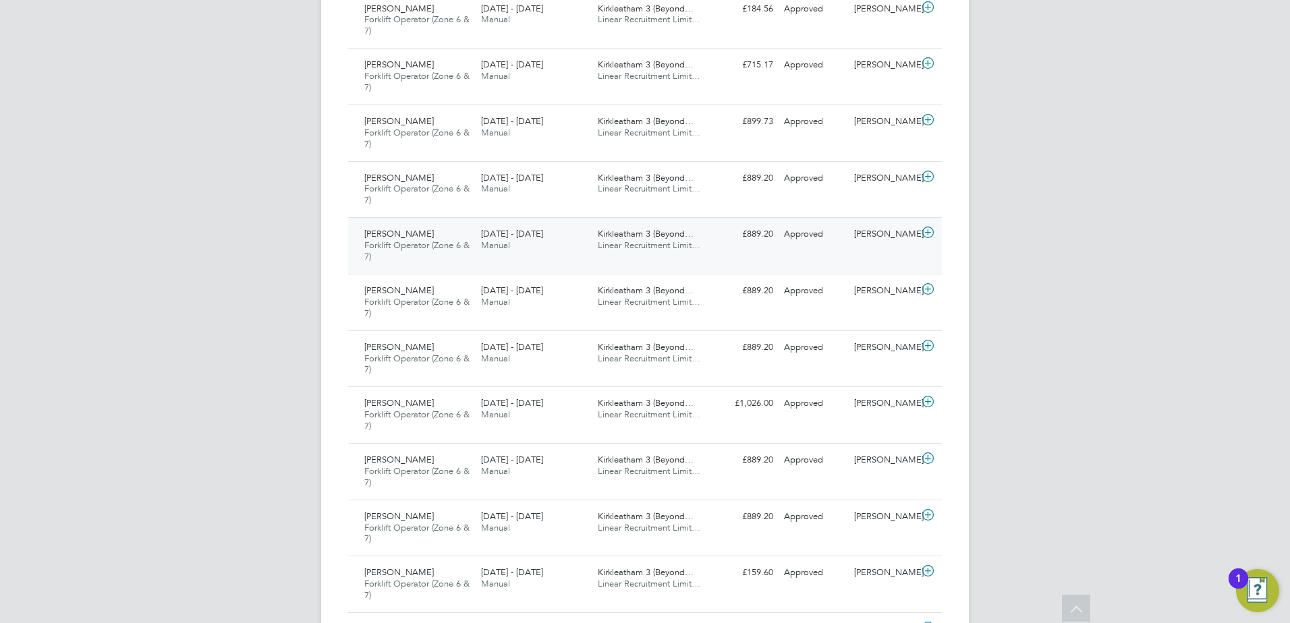
click at [644, 236] on span "Kirkleatham 3 (Beyond…" at bounding box center [646, 233] width 96 height 11
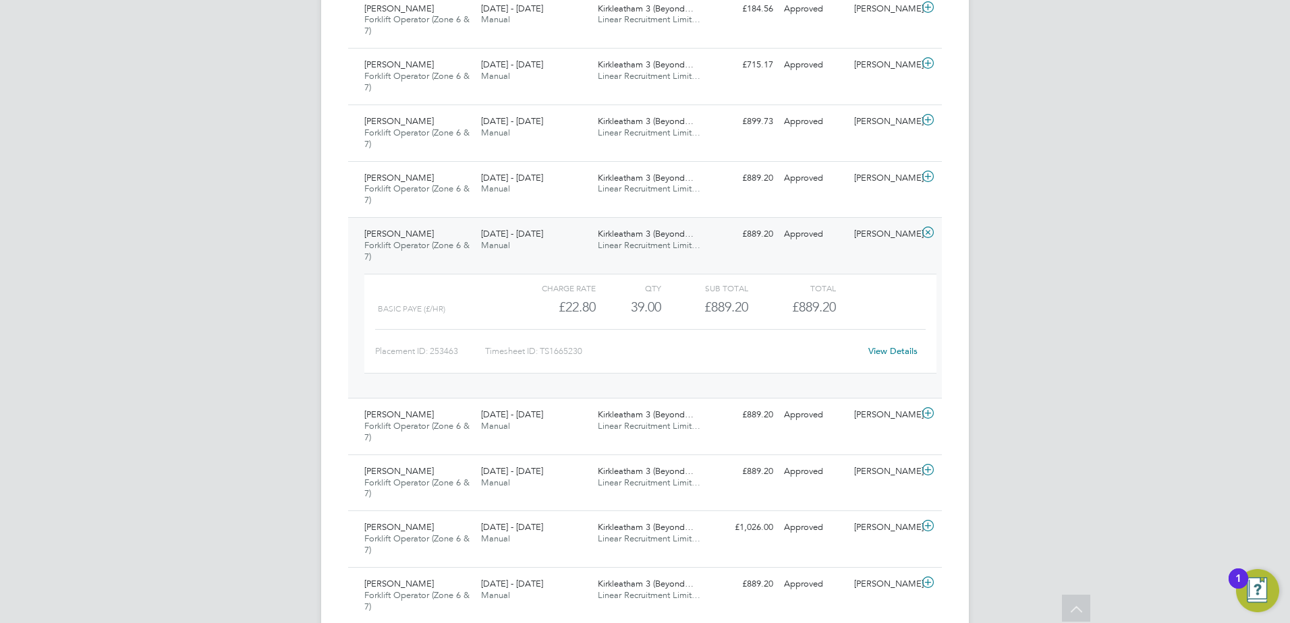
click at [644, 236] on span "Kirkleatham 3 (Beyond…" at bounding box center [646, 233] width 96 height 11
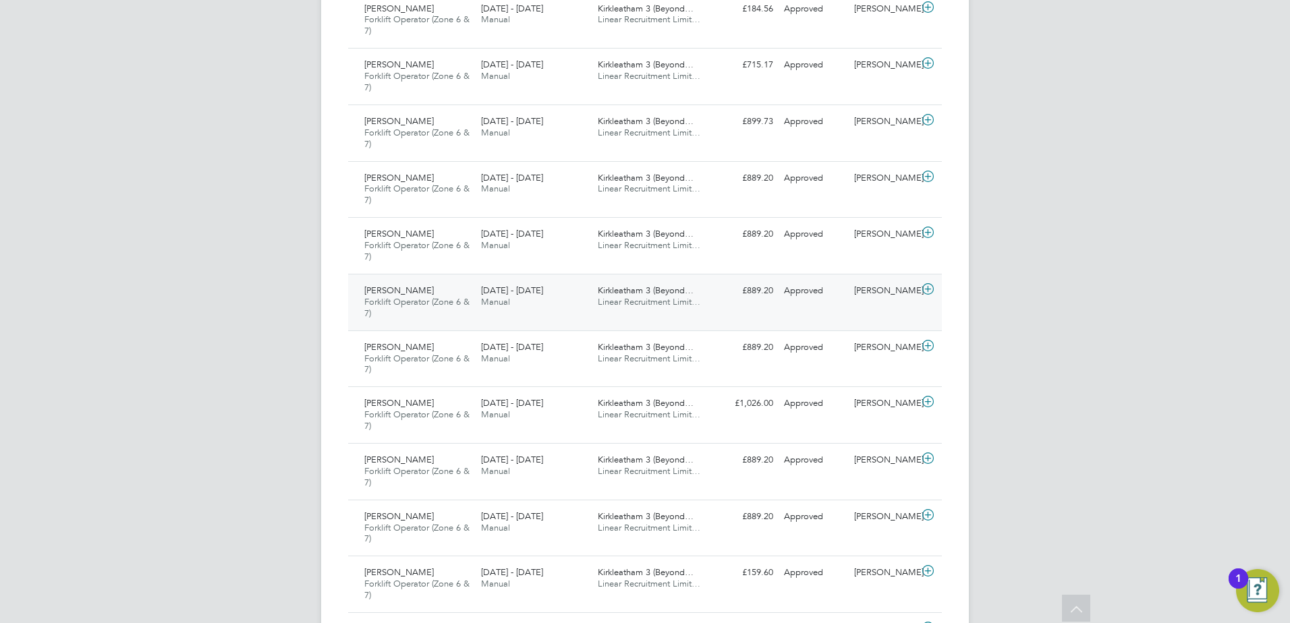
click at [645, 291] on span "Kirkleatham 3 (Beyond…" at bounding box center [646, 290] width 96 height 11
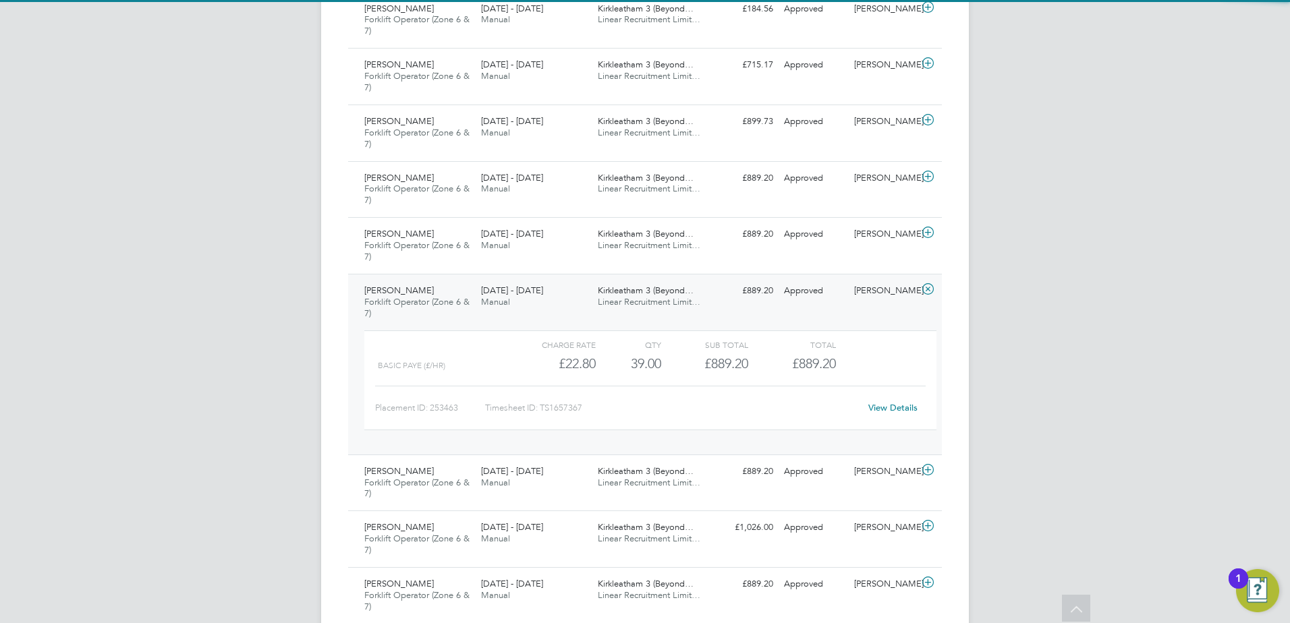
click at [645, 301] on span "Linear Recruitment Limit…" at bounding box center [649, 301] width 103 height 11
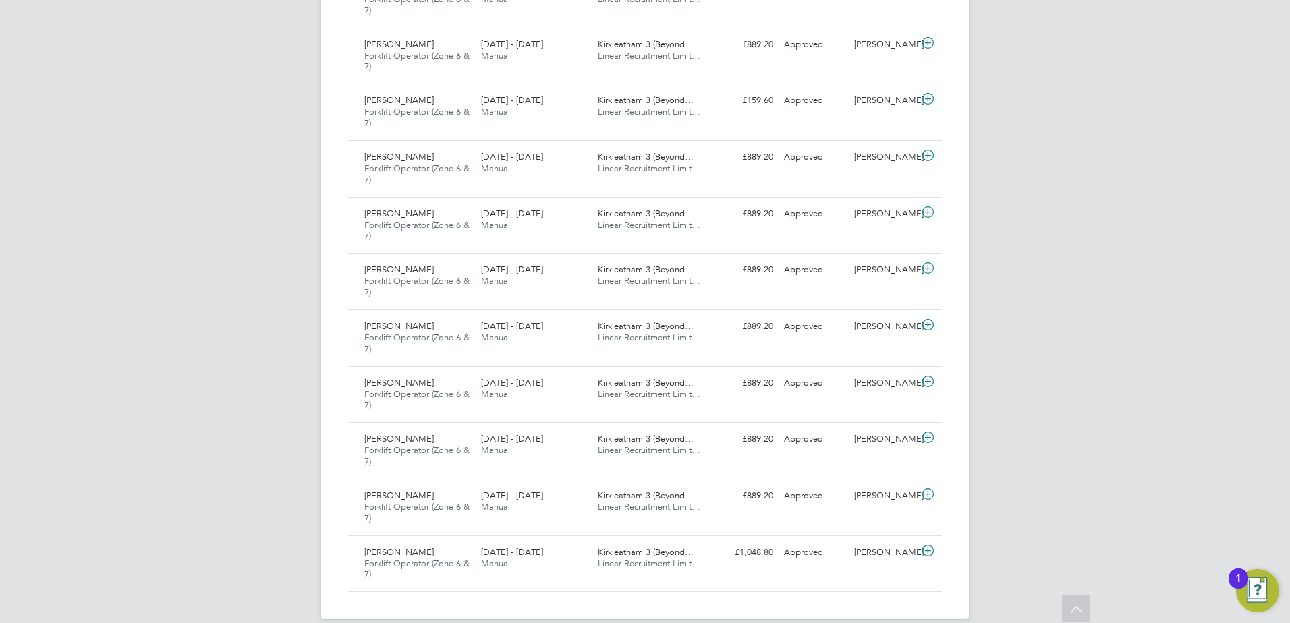
click at [647, 337] on span "Linear Recruitment Limit…" at bounding box center [649, 337] width 103 height 11
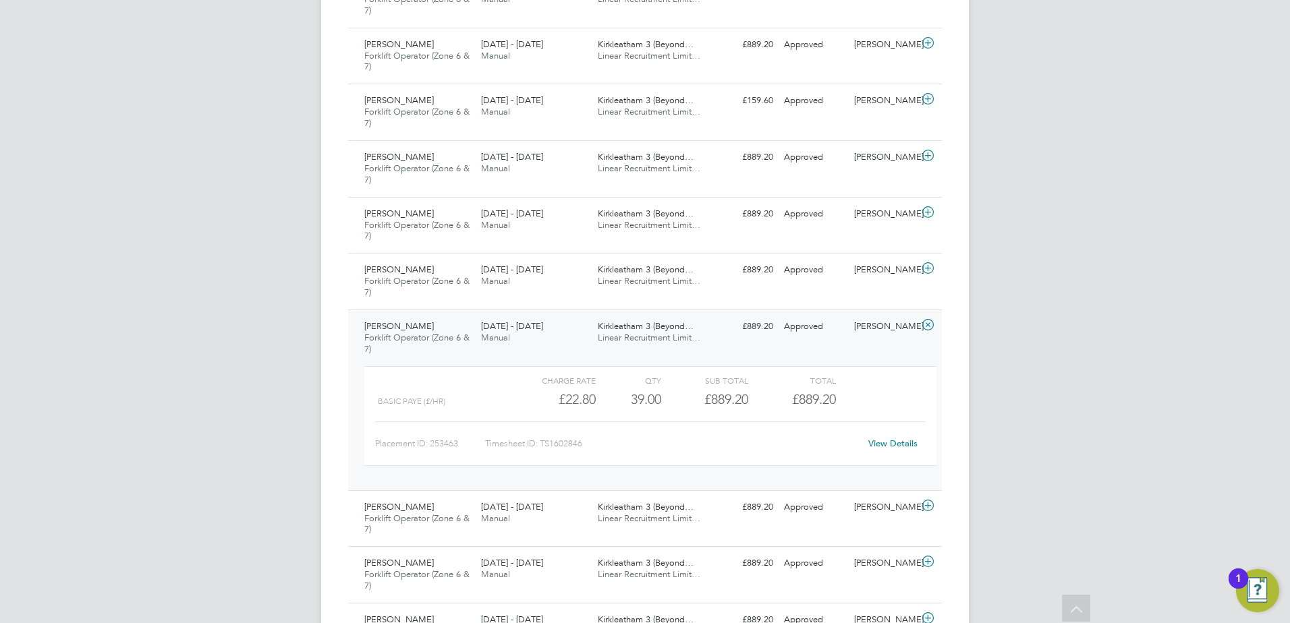
click at [647, 337] on span "Linear Recruitment Limit…" at bounding box center [649, 337] width 103 height 11
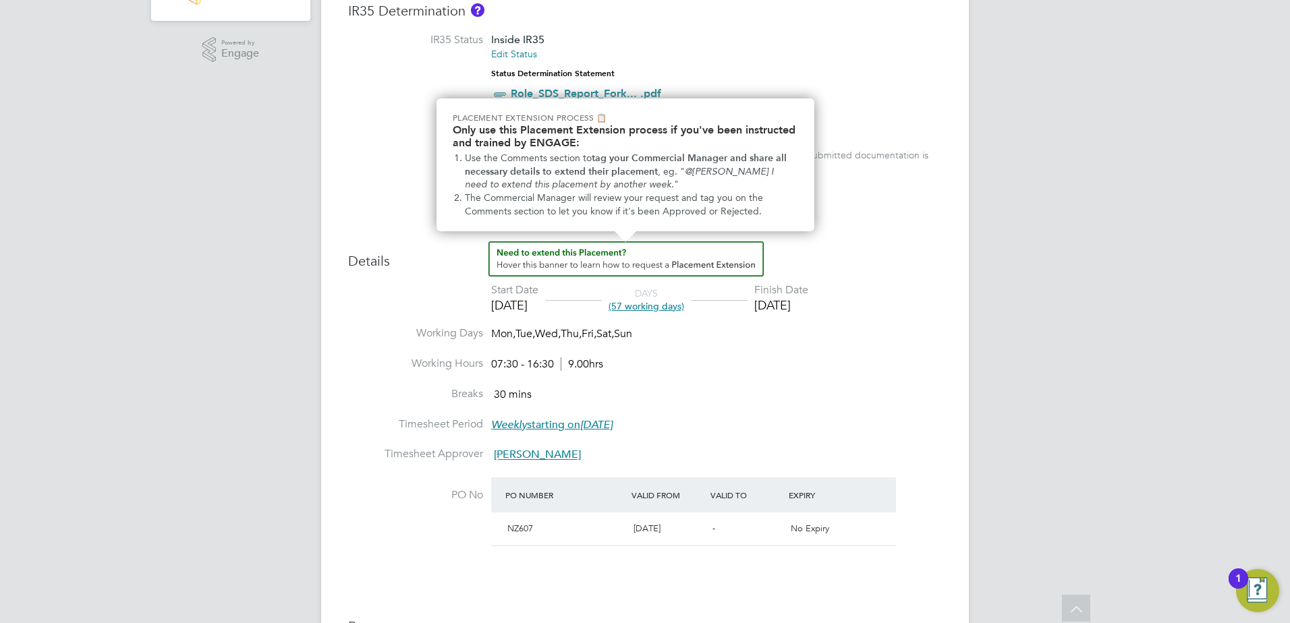
scroll to position [337, 0]
